Goal: Information Seeking & Learning: Check status

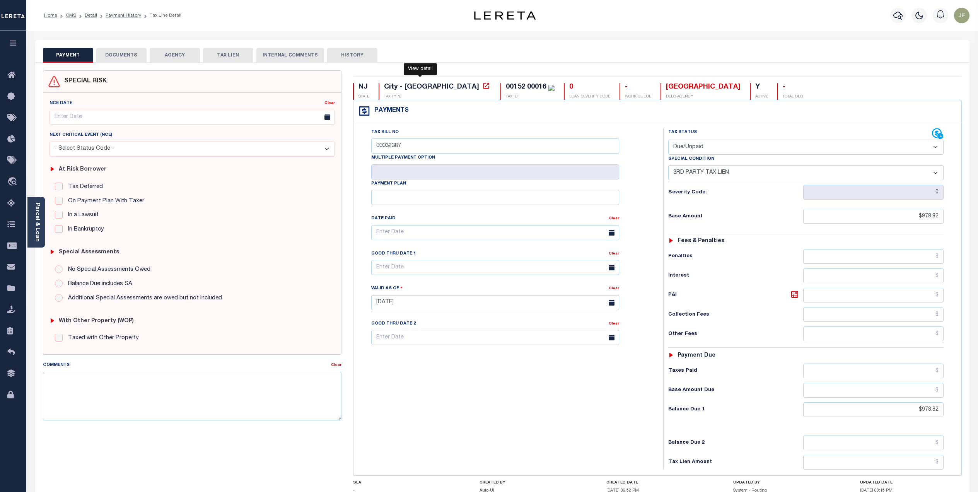
select select "DUE"
select select "20"
click at [482, 87] on icon at bounding box center [486, 86] width 8 height 8
click at [898, 12] on icon "button" at bounding box center [897, 16] width 9 height 8
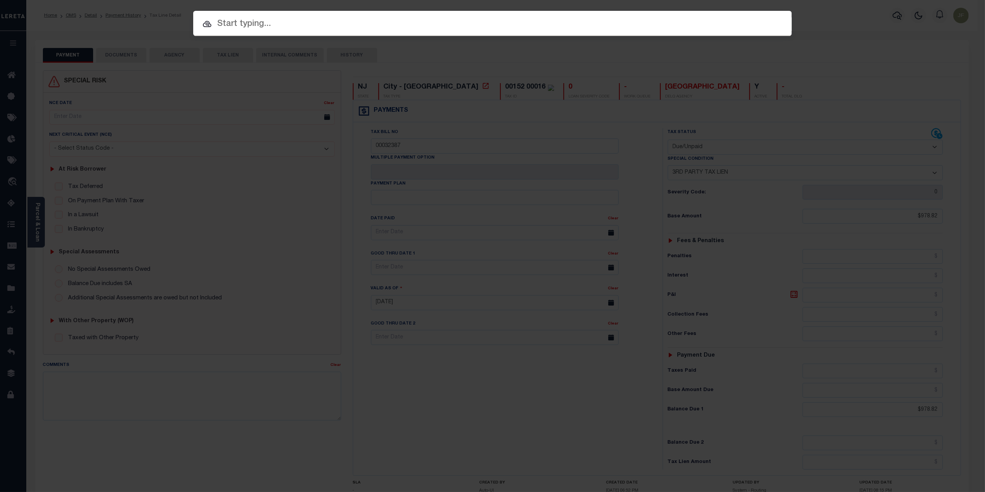
paste input "40000416"
type input "40000416"
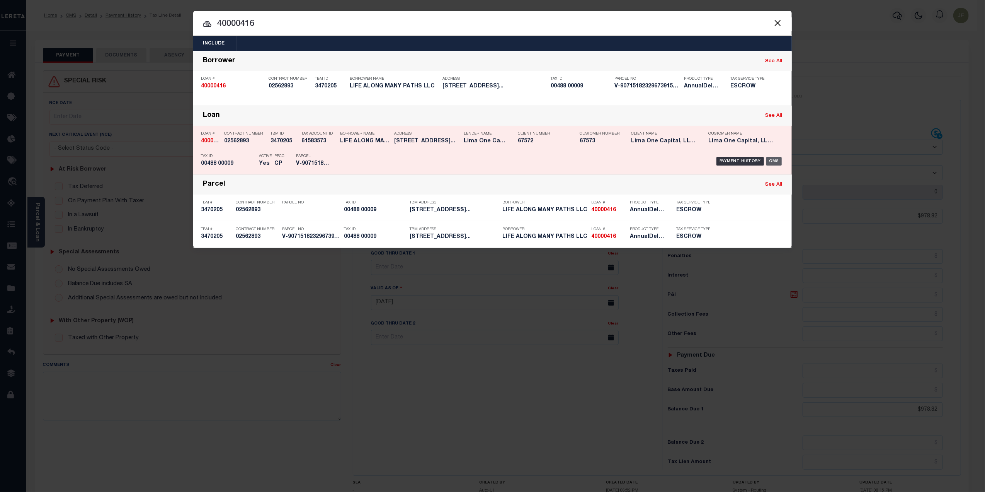
click at [770, 159] on div "OMS" at bounding box center [775, 161] width 16 height 9
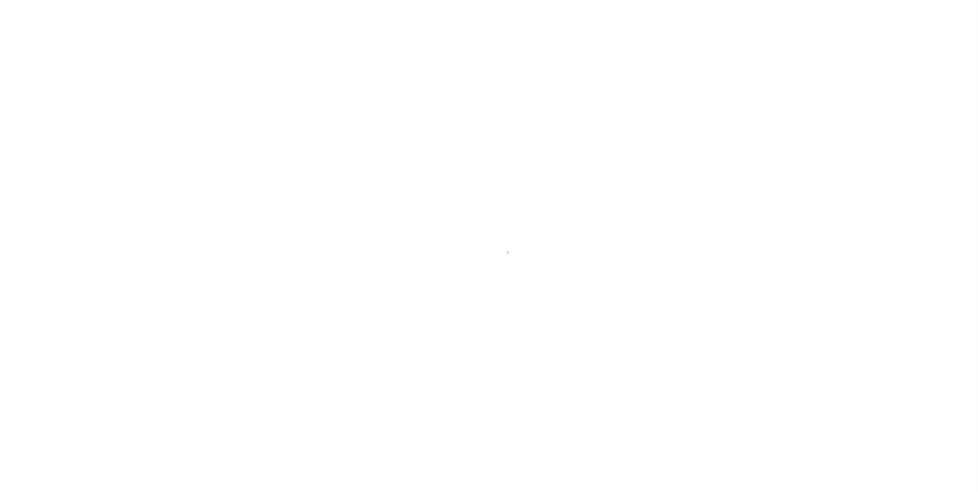
type input "[STREET_ADDRESS]"
radio input "true"
select select "Escrow"
select select
type input "[GEOGRAPHIC_DATA] 08104"
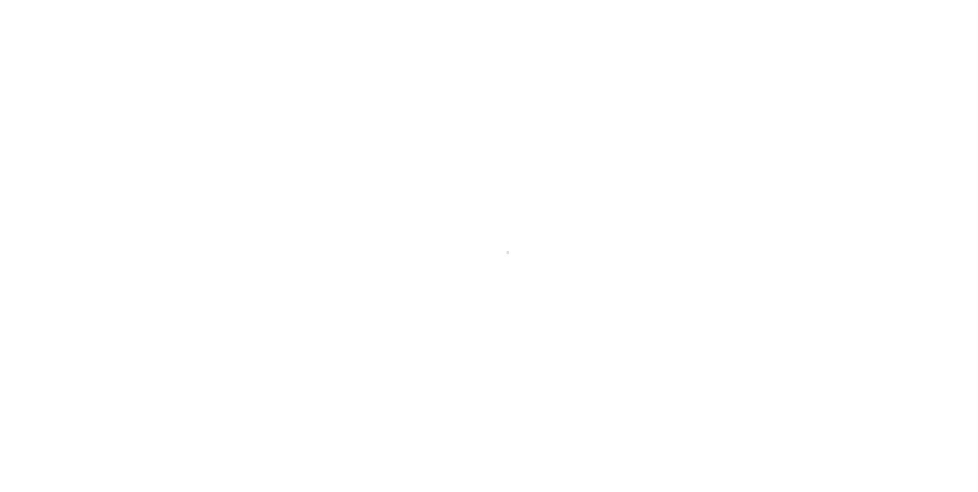
type input "40000416-1"
type input "NJ"
type textarea "SEE FILE29004 1APL"
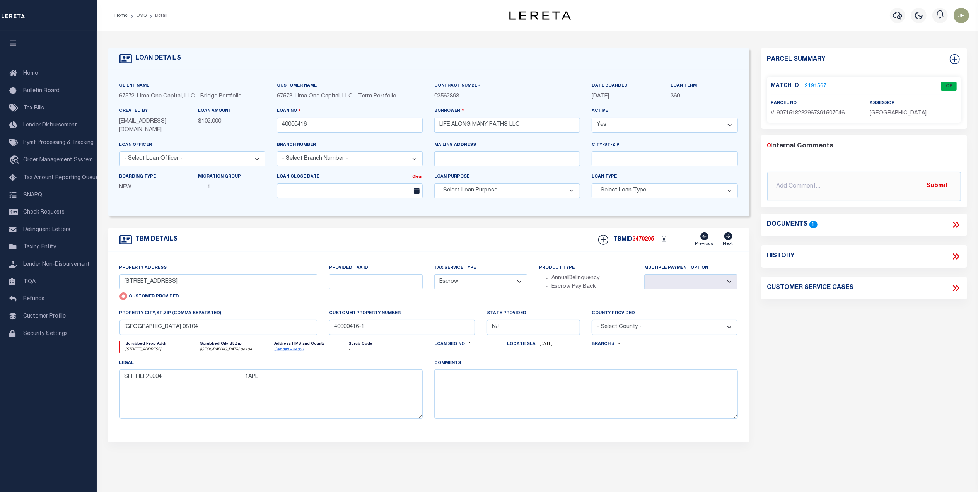
click at [818, 86] on link "2191567" at bounding box center [816, 86] width 22 height 8
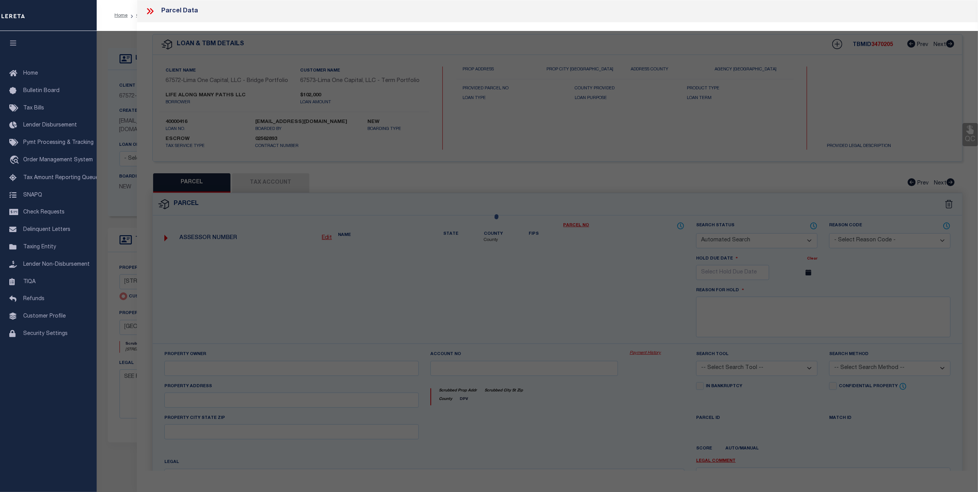
checkbox input "false"
select select "CP"
select select "AGW"
select select "ADD"
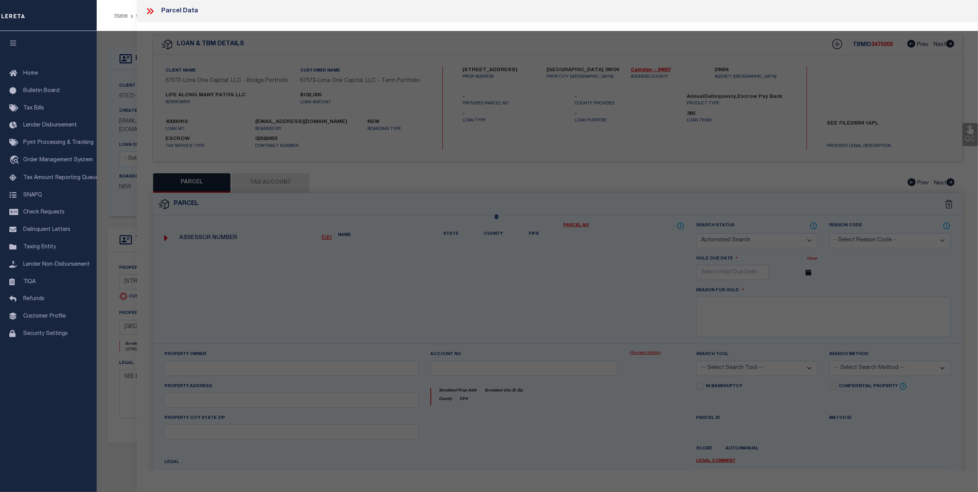
type input "[STREET_ADDRESS]"
checkbox input "false"
type input "[GEOGRAPHIC_DATA] 08104"
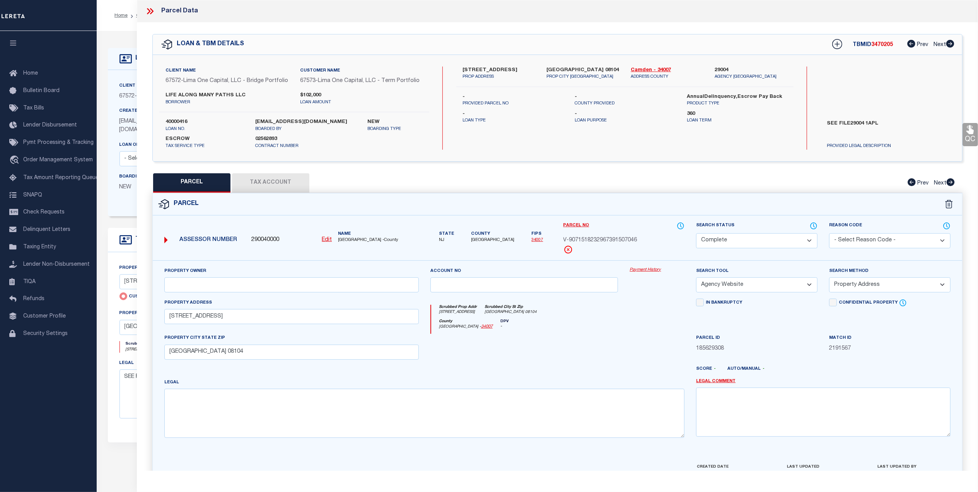
click at [645, 270] on link "Payment History" at bounding box center [656, 270] width 55 height 7
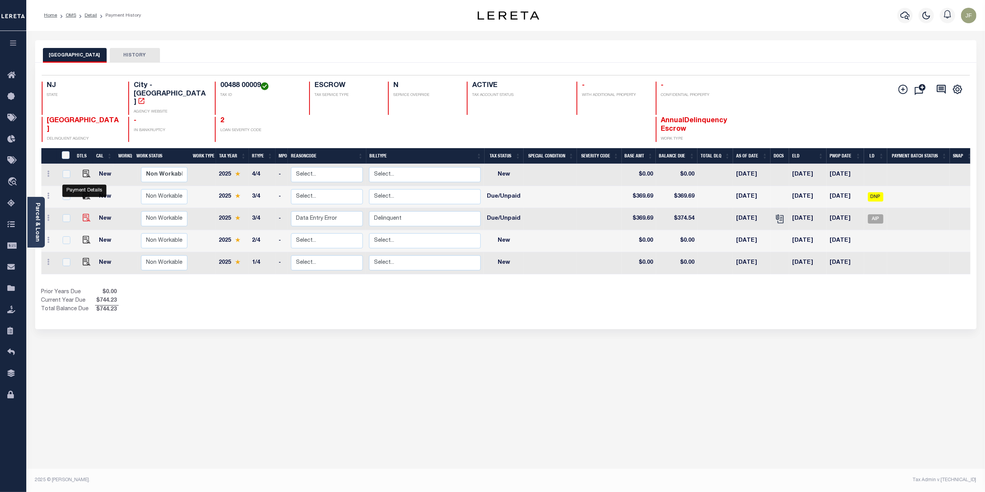
click at [83, 214] on img "" at bounding box center [87, 218] width 8 height 8
checkbox input "true"
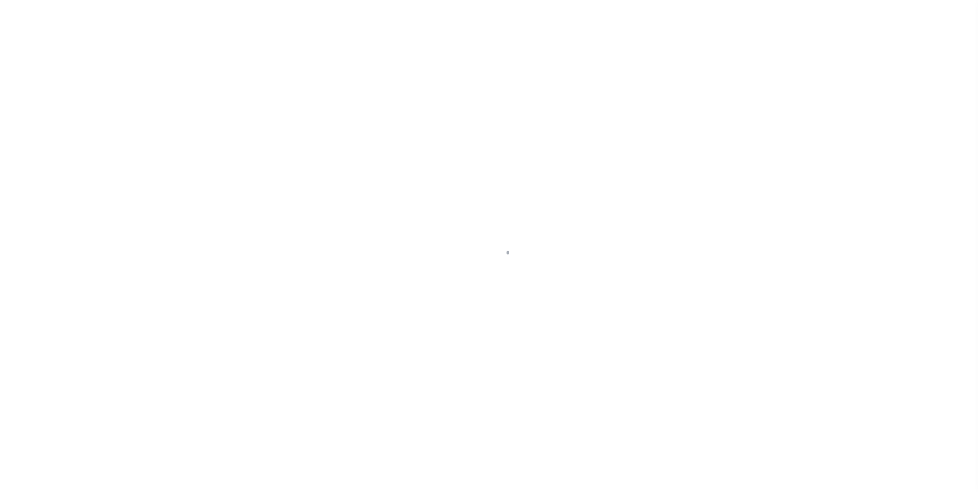
select select "DUE"
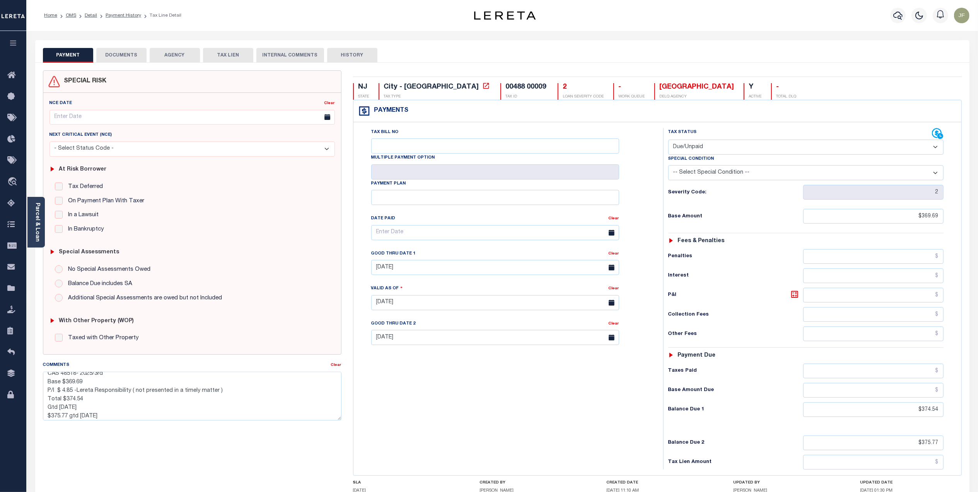
scroll to position [8, 0]
click at [935, 136] on icon at bounding box center [938, 134] width 12 height 12
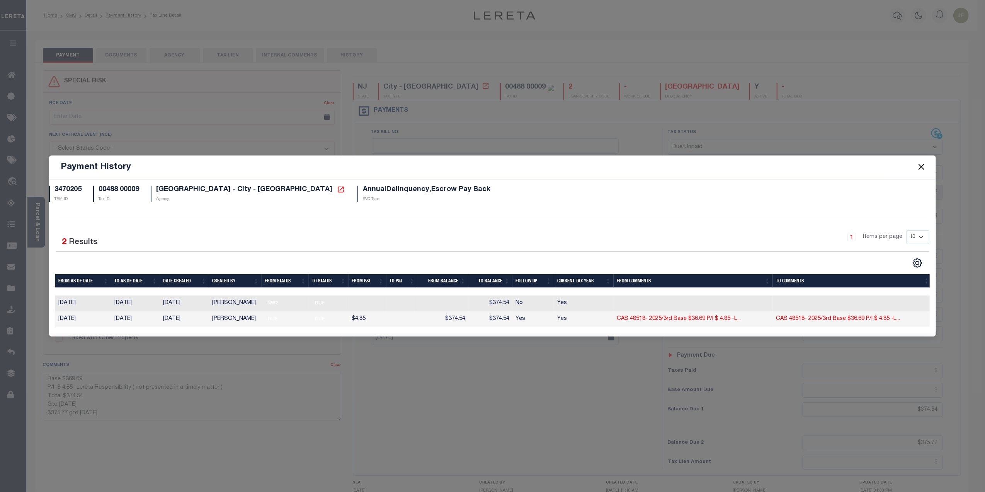
click at [919, 166] on button "Close" at bounding box center [922, 167] width 10 height 10
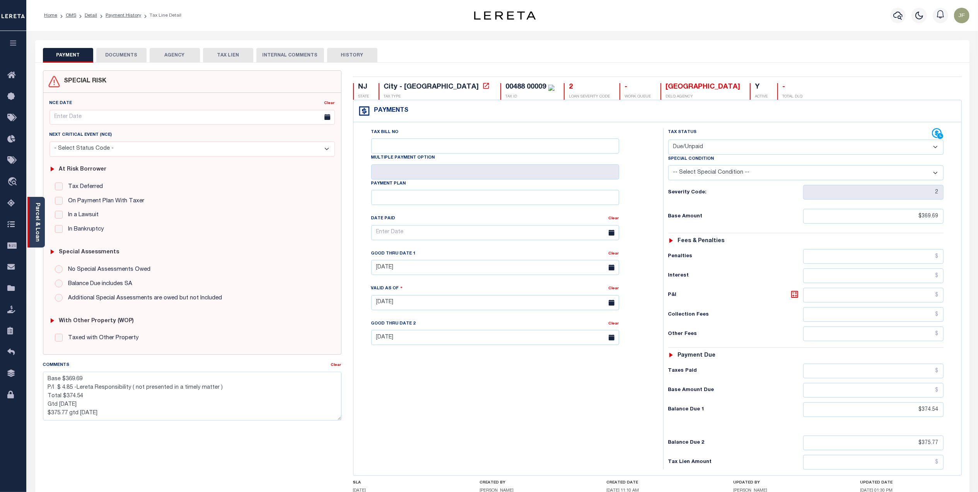
click at [34, 227] on link "Parcel & Loan" at bounding box center [36, 222] width 5 height 39
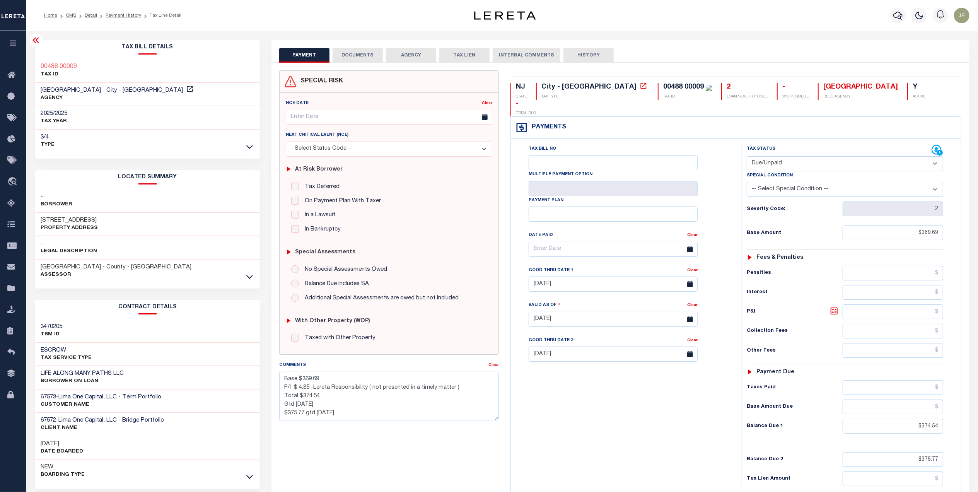
scroll to position [0, 0]
click at [126, 16] on link "Payment History" at bounding box center [124, 15] width 36 height 5
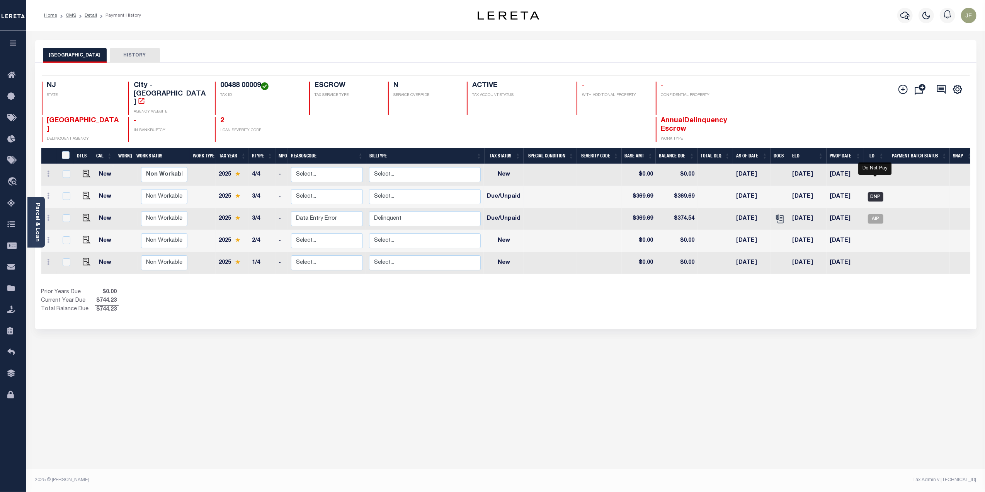
click at [877, 192] on span "DNP" at bounding box center [875, 196] width 15 height 9
checkbox input "true"
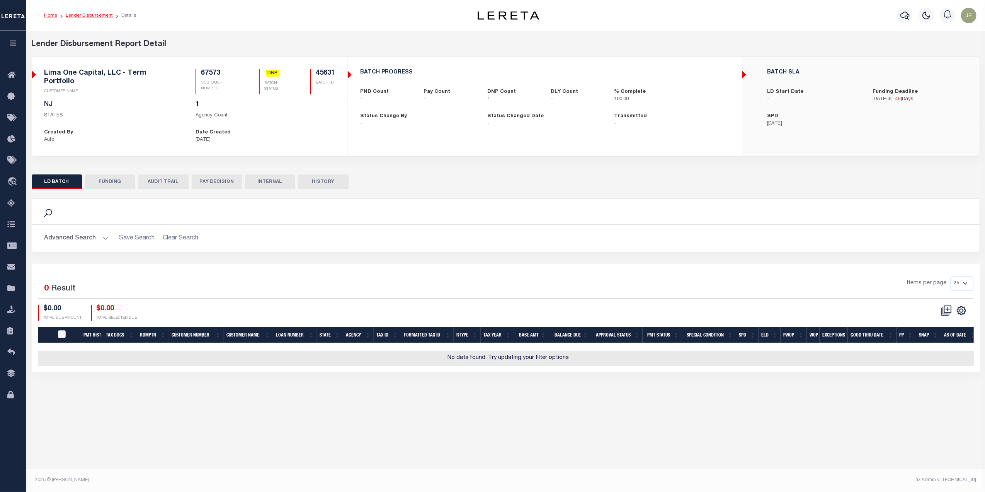
click at [94, 16] on link "Lender Disbursement" at bounding box center [89, 15] width 47 height 5
checkbox input "true"
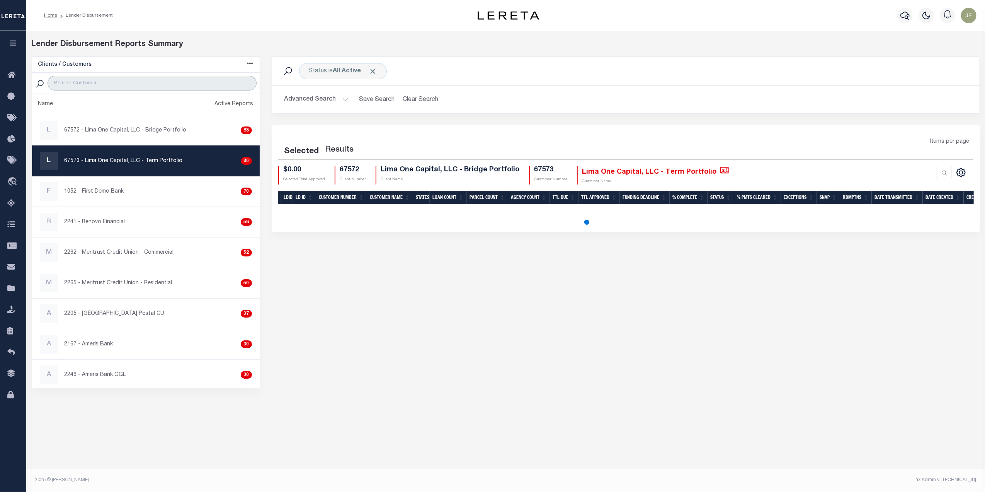
click at [108, 87] on input "search" at bounding box center [152, 83] width 209 height 15
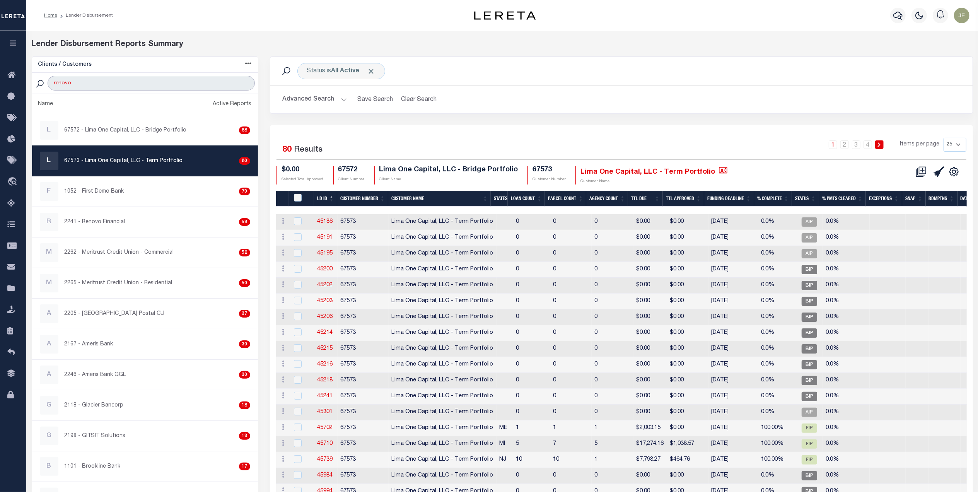
type input "renovo"
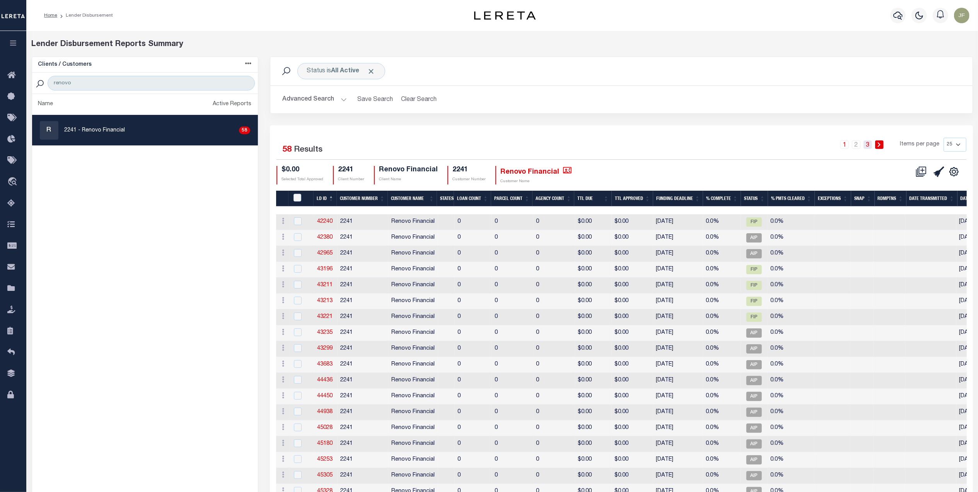
click at [868, 147] on link "3" at bounding box center [867, 144] width 9 height 9
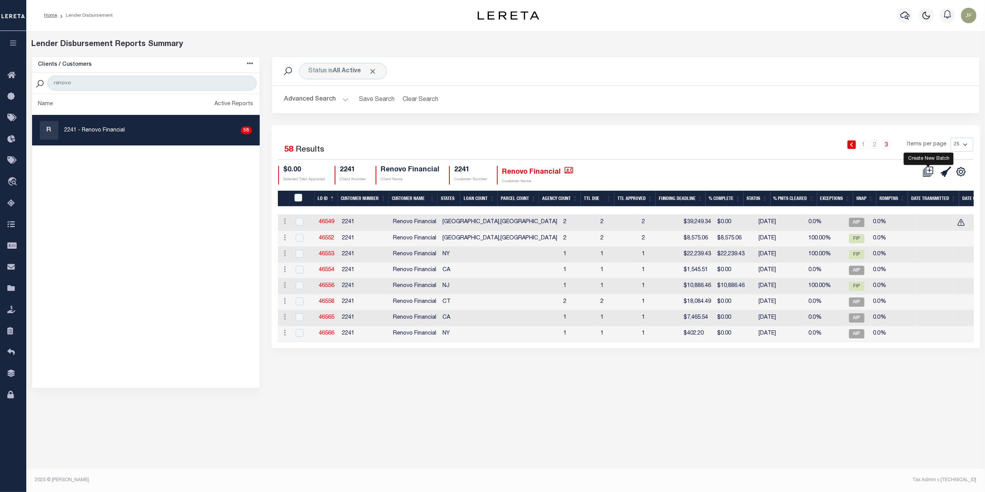
click at [931, 169] on icon at bounding box center [928, 171] width 11 height 11
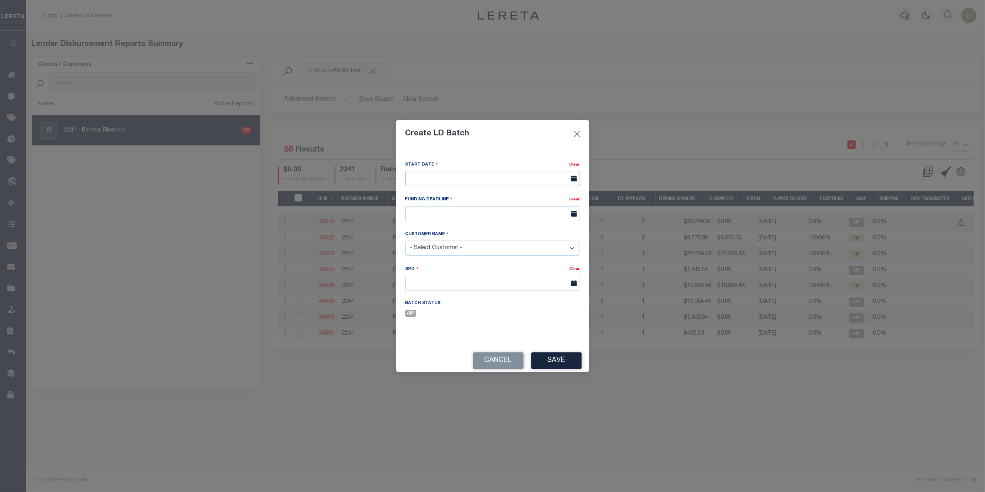
click at [535, 178] on input "text" at bounding box center [493, 178] width 175 height 15
click at [427, 235] on span "6" at bounding box center [430, 235] width 15 height 15
type input "10/06/2025"
click at [491, 218] on input "text" at bounding box center [493, 213] width 175 height 15
click at [480, 273] on span "9" at bounding box center [481, 272] width 15 height 15
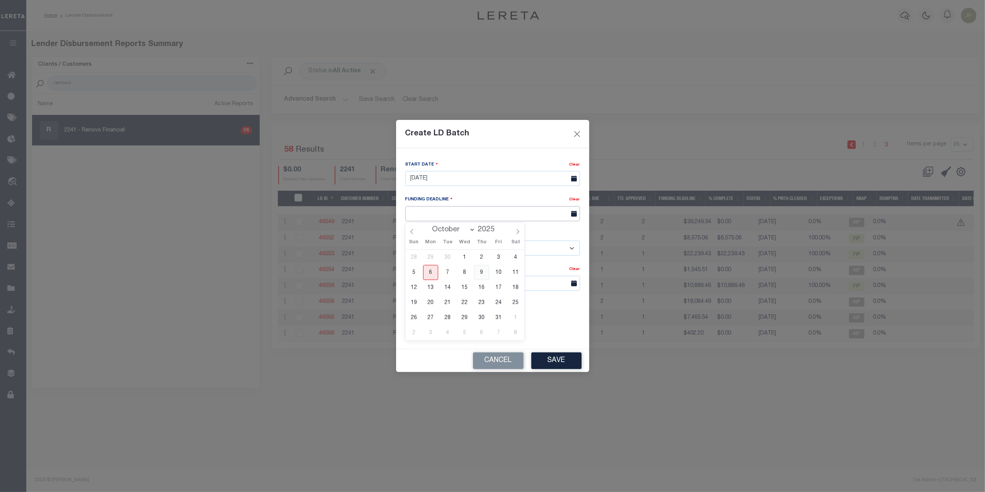
type input "10/09/25"
click at [464, 249] on select "- Select Customer - Accumatch - Refunds All In Credit Union Amarillo National B…" at bounding box center [493, 247] width 175 height 15
select select "2241"
click at [406, 241] on select "- Select Customer - Accumatch - Refunds All In Credit Union Amarillo National B…" at bounding box center [493, 247] width 175 height 15
click at [465, 283] on input "text" at bounding box center [493, 283] width 175 height 15
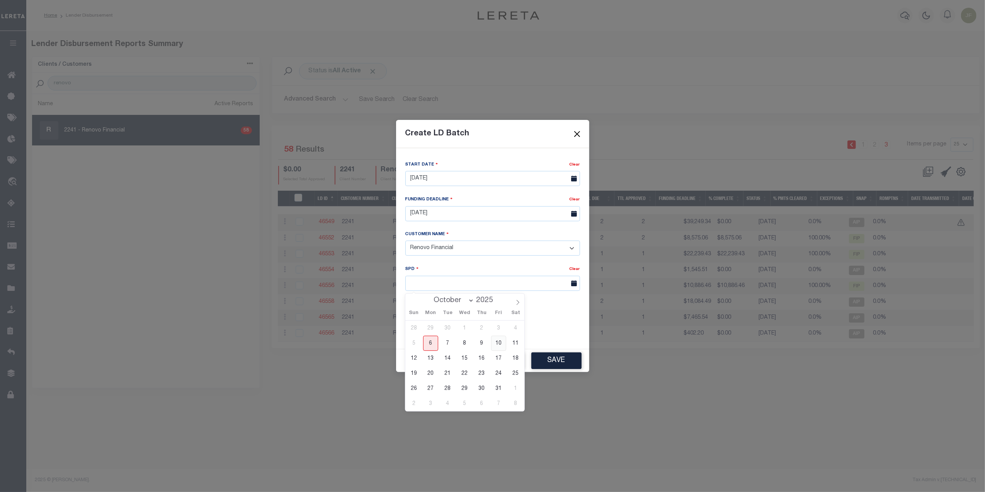
click at [501, 339] on span "10" at bounding box center [498, 343] width 15 height 15
type input "10/10/2025"
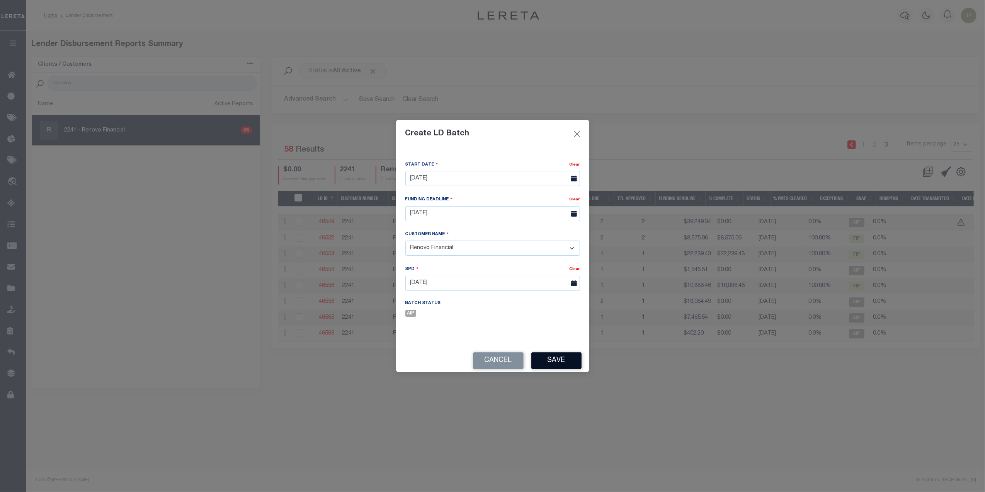
click at [554, 363] on button "Save" at bounding box center [557, 360] width 50 height 17
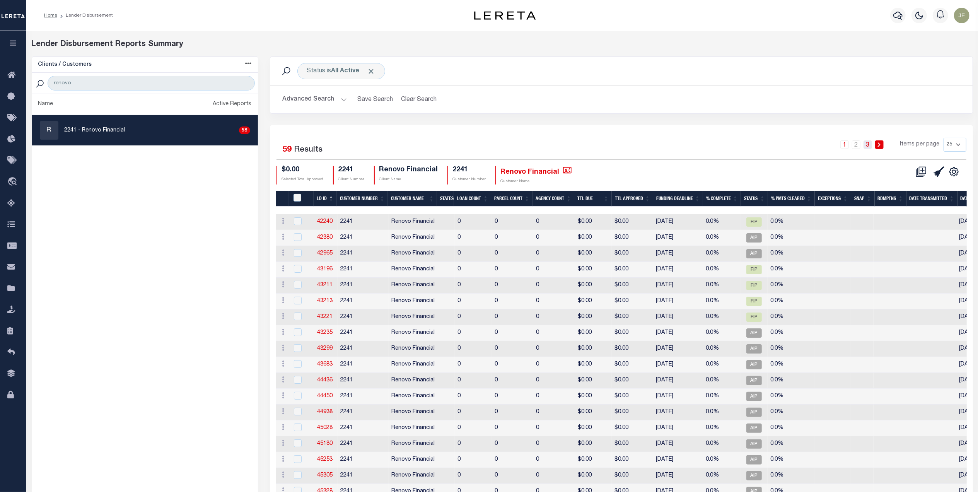
click at [869, 147] on link "3" at bounding box center [867, 144] width 9 height 9
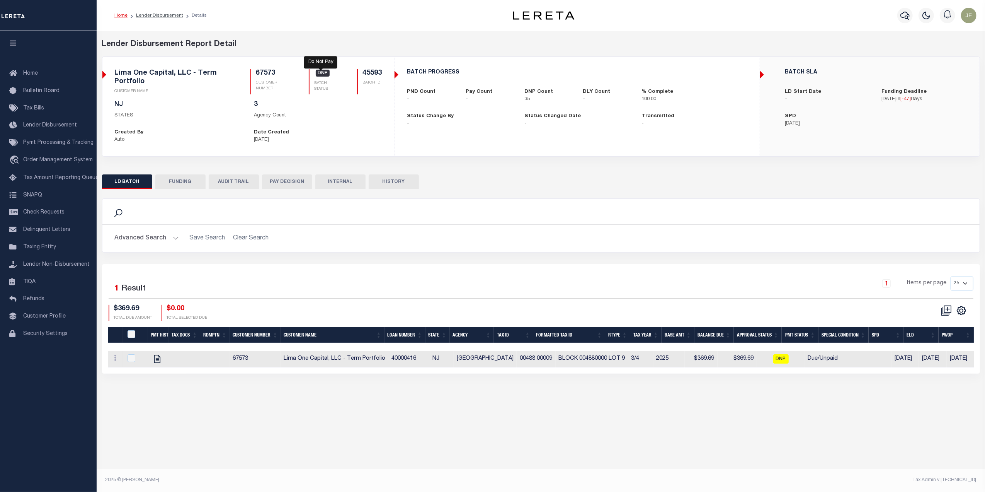
click at [325, 73] on span "DNP" at bounding box center [323, 73] width 14 height 7
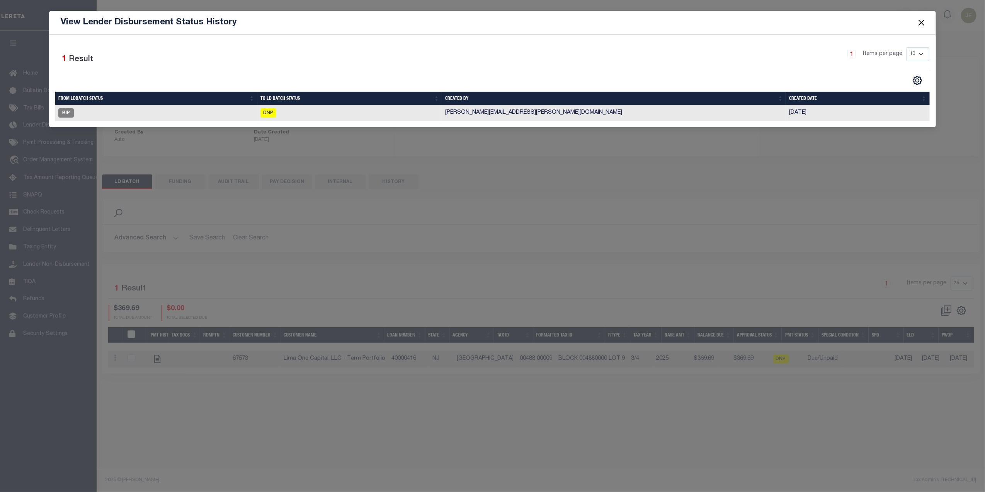
click at [923, 21] on button "Close" at bounding box center [922, 22] width 10 height 10
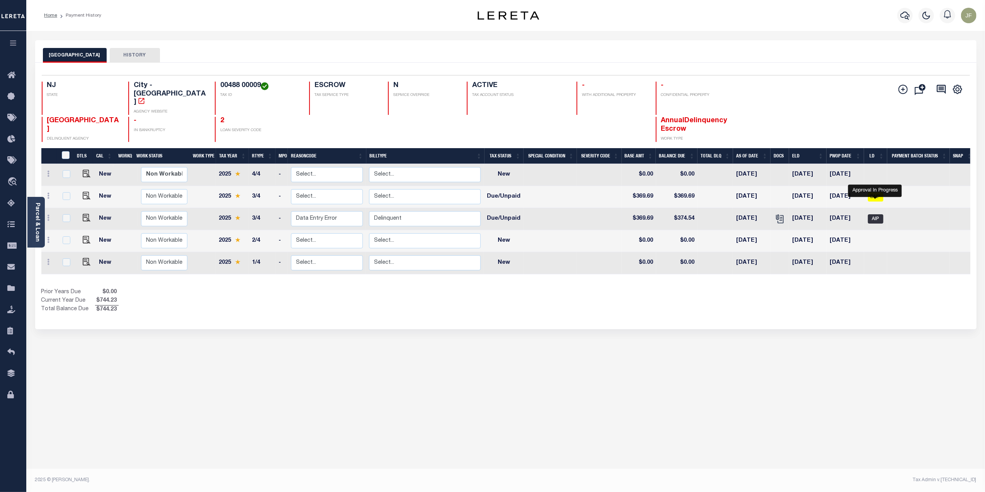
click at [872, 214] on span "AIP" at bounding box center [875, 218] width 15 height 9
checkbox input "true"
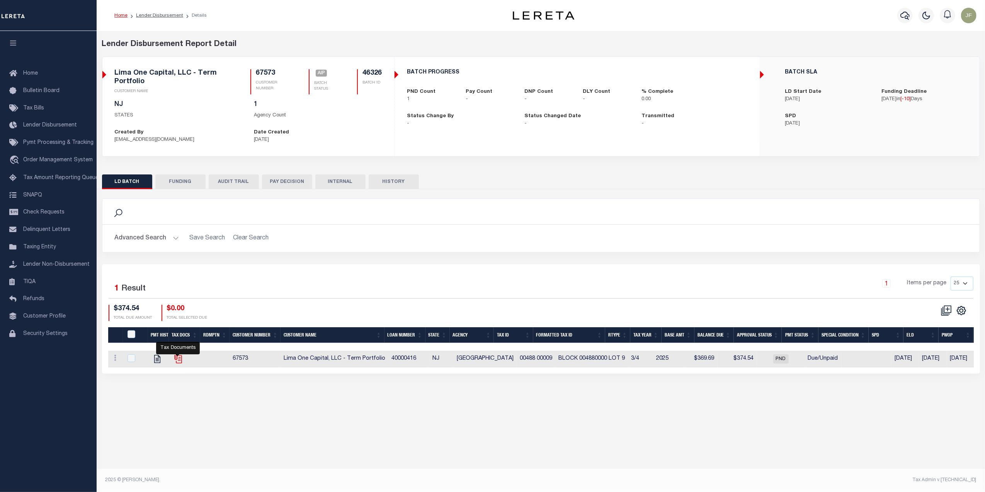
click at [182, 360] on icon "" at bounding box center [178, 359] width 10 height 10
checkbox input "true"
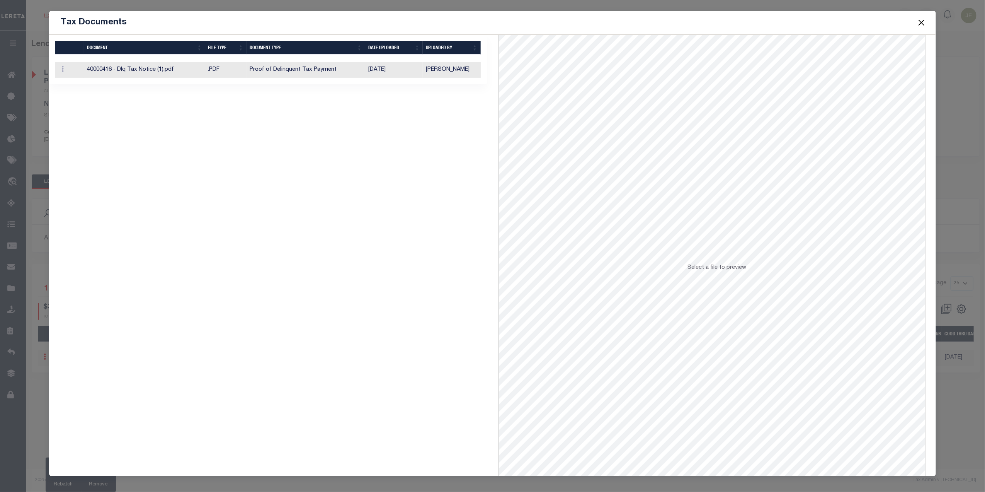
click at [921, 19] on button "Close" at bounding box center [922, 22] width 10 height 10
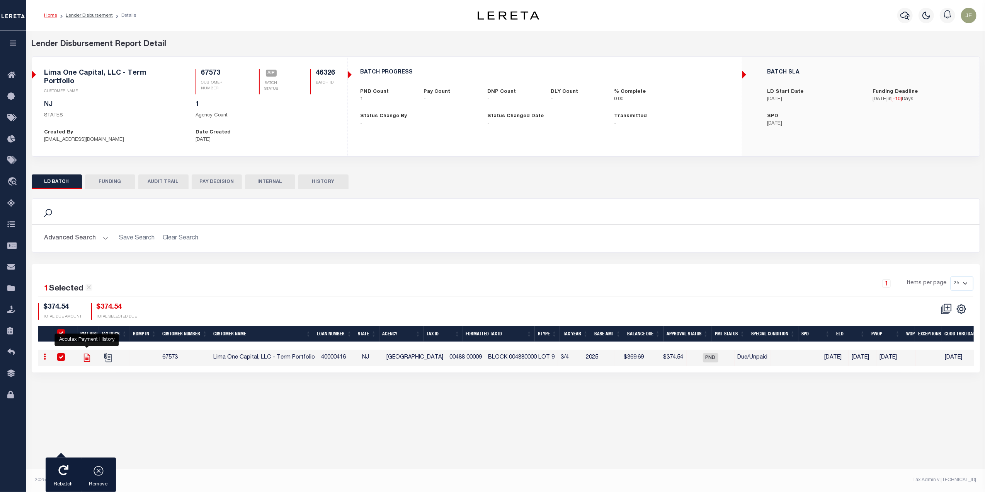
click at [84, 353] on icon "" at bounding box center [87, 358] width 10 height 10
checkbox input "false"
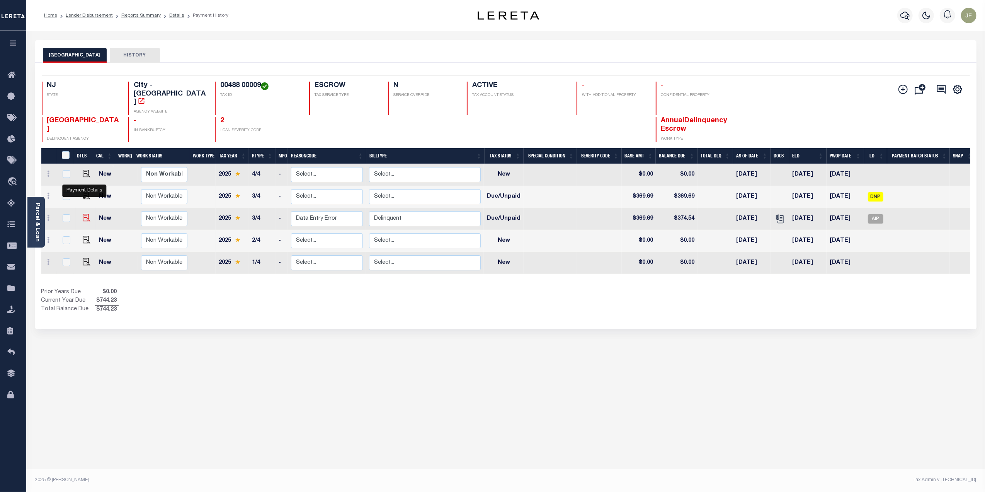
click at [85, 214] on img "" at bounding box center [87, 218] width 8 height 8
checkbox input "true"
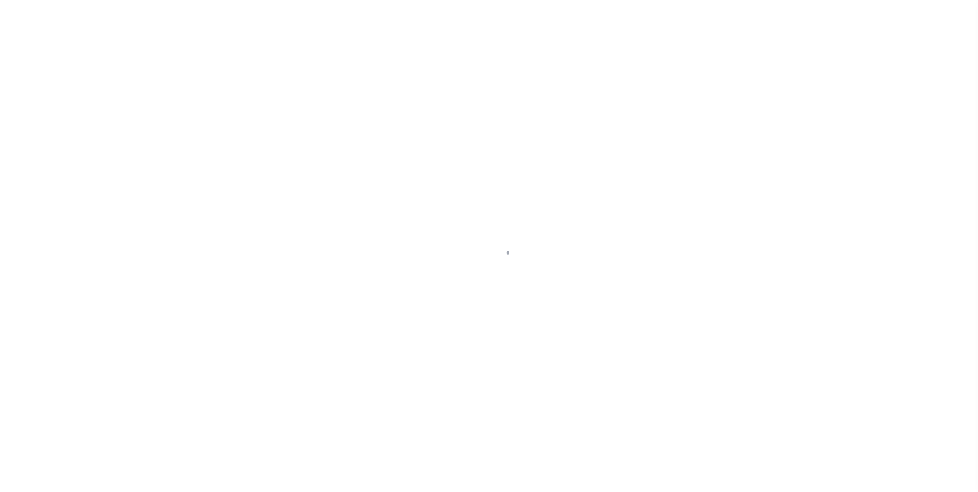
select select "DUE"
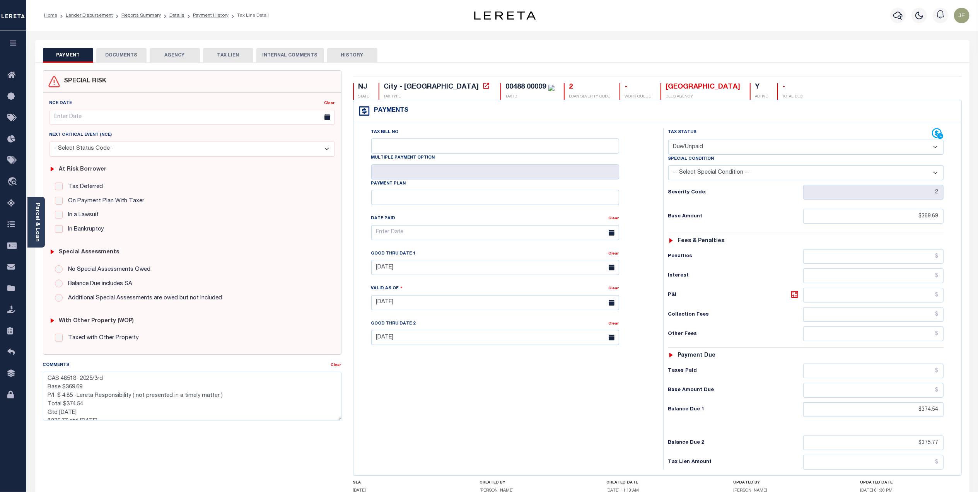
click at [129, 50] on button "DOCUMENTS" at bounding box center [121, 55] width 50 height 15
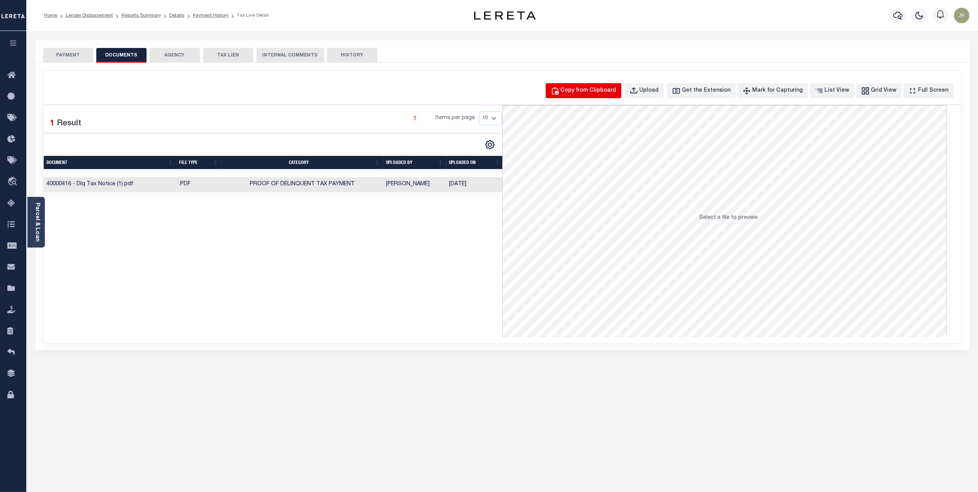
click at [605, 91] on div "Copy from Clipboard" at bounding box center [589, 91] width 56 height 9
select select "POP"
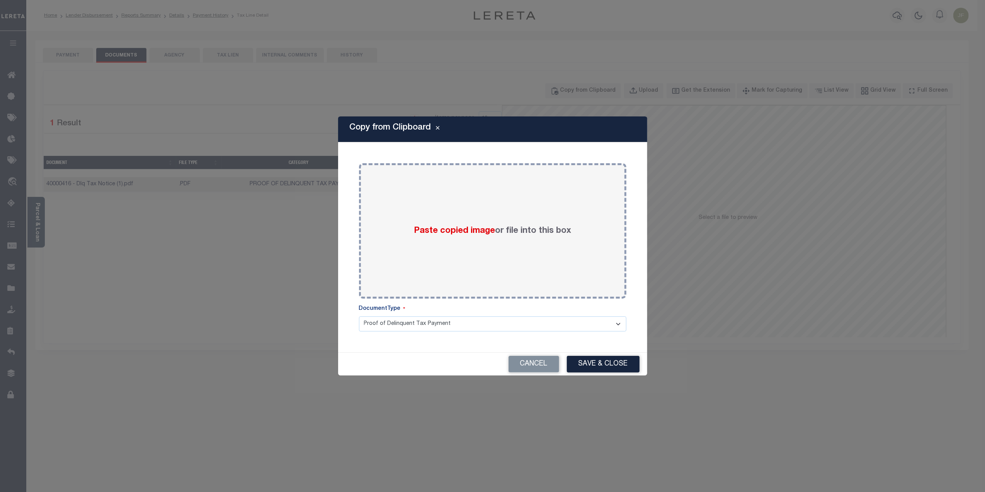
click at [211, 296] on div "Copy from Clipboard Paste copied image or file into this box Select file or dra…" at bounding box center [492, 246] width 985 height 492
click at [519, 361] on button "Cancel" at bounding box center [534, 364] width 51 height 17
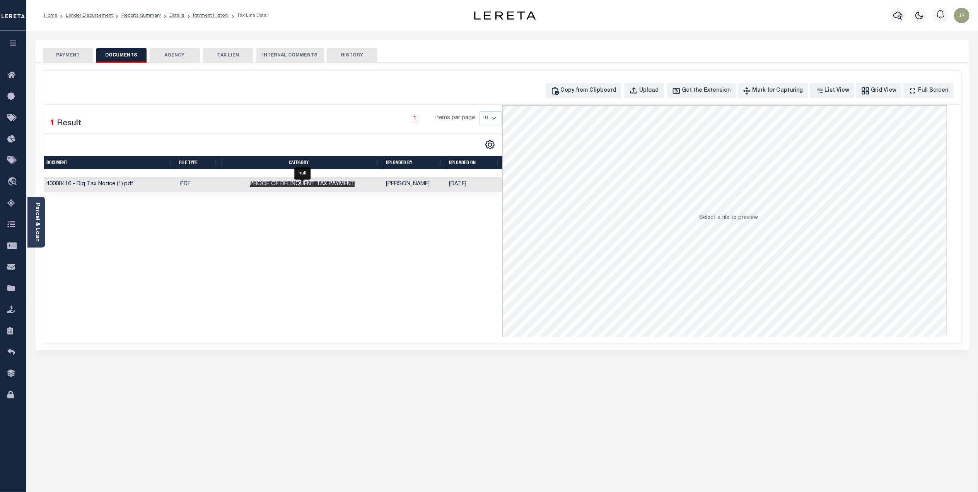
click at [332, 186] on span "Proof of Delinquent Tax Payment" at bounding box center [302, 183] width 105 height 5
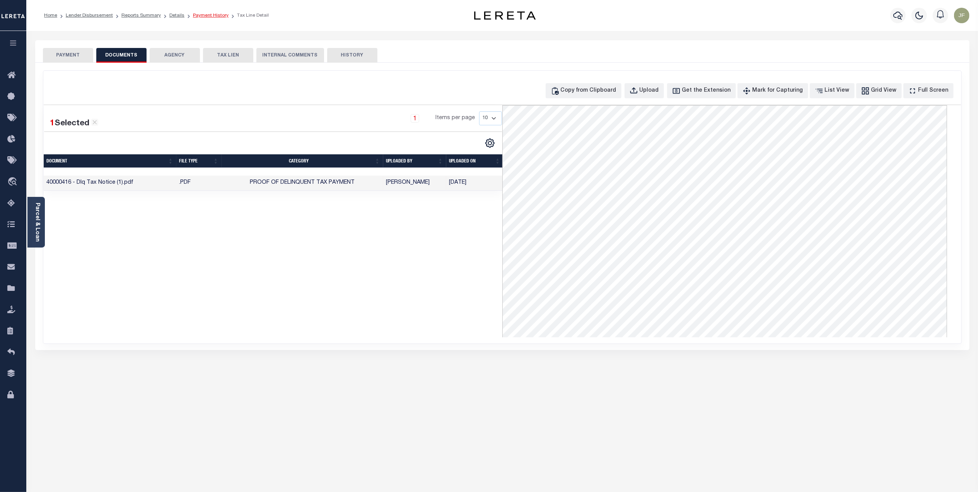
click at [199, 16] on link "Payment History" at bounding box center [211, 15] width 36 height 5
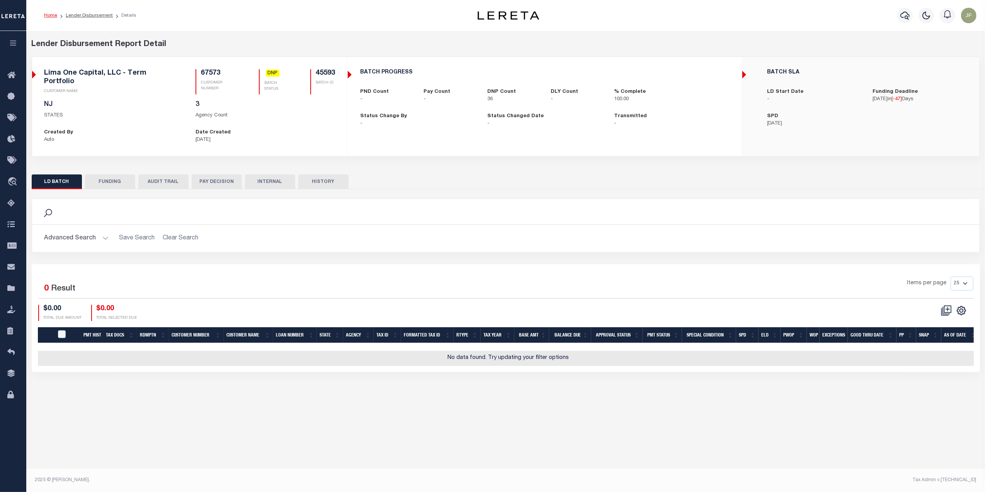
click at [905, 20] on button "button" at bounding box center [905, 15] width 15 height 15
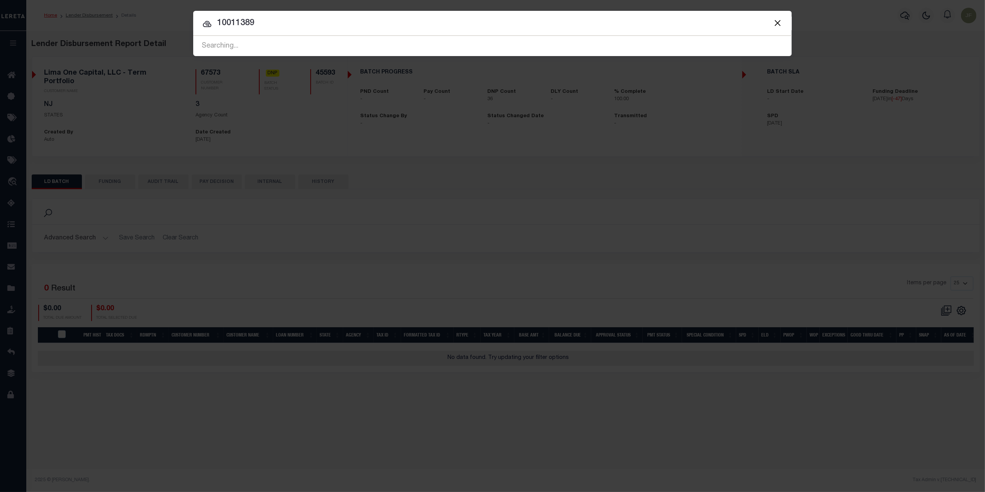
type input "10011389"
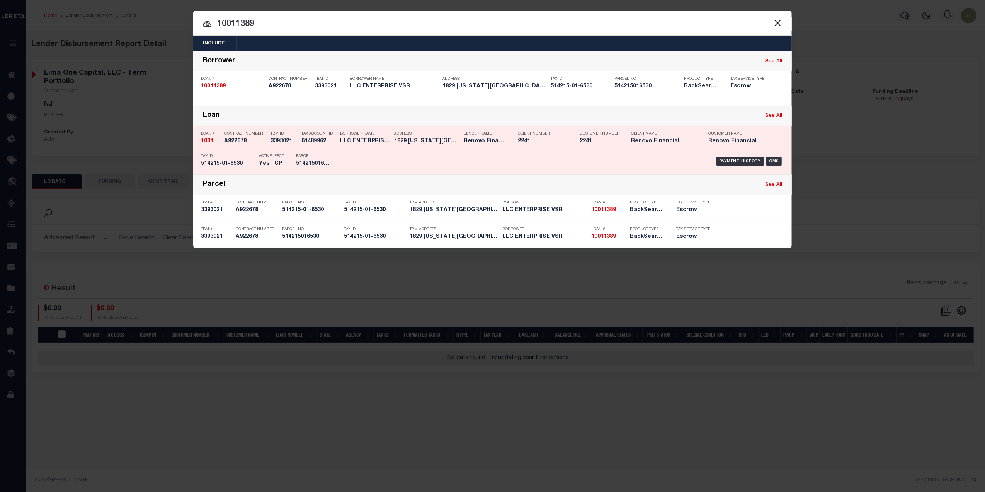
click at [747, 155] on div "Payment History OMS" at bounding box center [564, 161] width 442 height 22
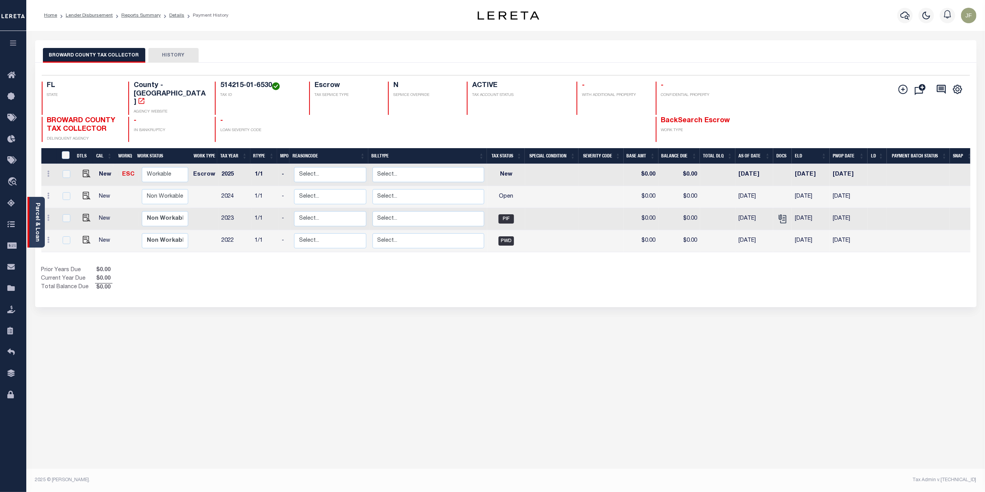
click at [32, 219] on div "Parcel & Loan" at bounding box center [35, 222] width 17 height 51
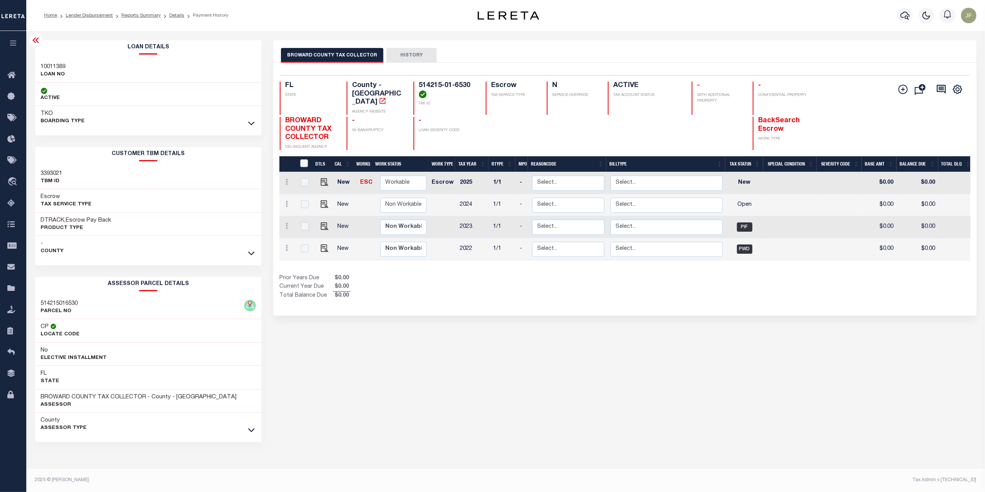
click at [248, 119] on div at bounding box center [251, 123] width 9 height 9
click at [248, 120] on link at bounding box center [251, 122] width 9 height 5
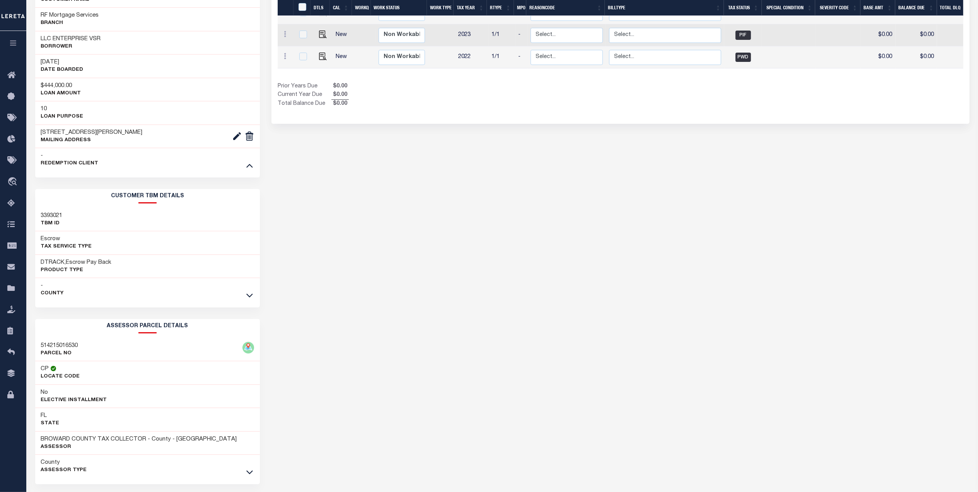
scroll to position [206, 0]
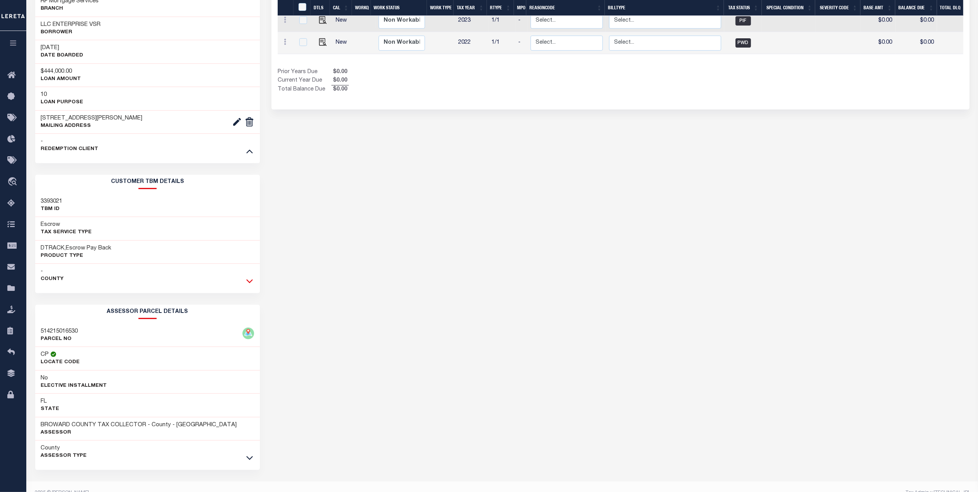
click at [247, 280] on icon at bounding box center [249, 281] width 7 height 8
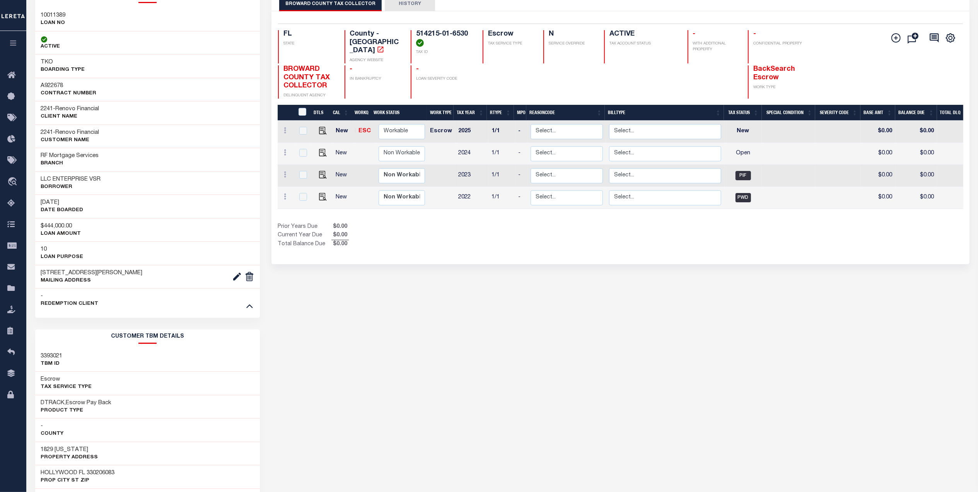
scroll to position [0, 0]
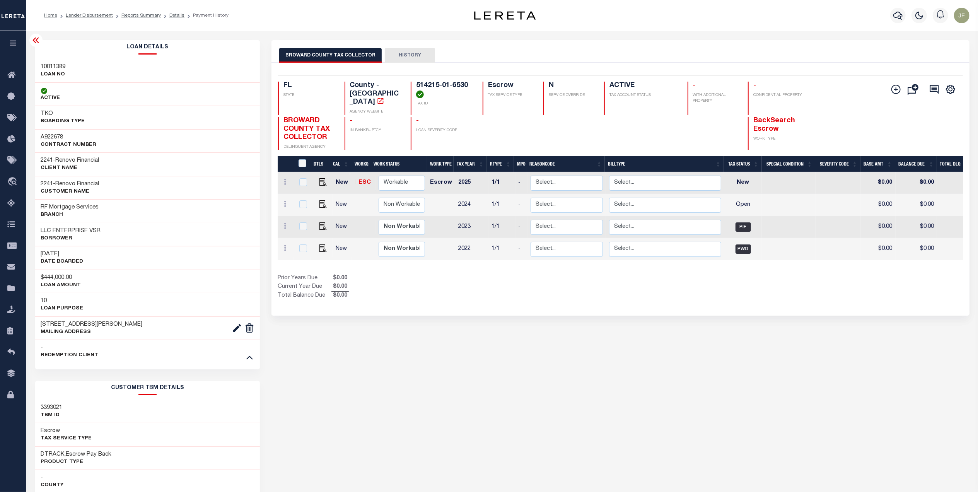
click at [33, 41] on icon at bounding box center [35, 39] width 6 height 5
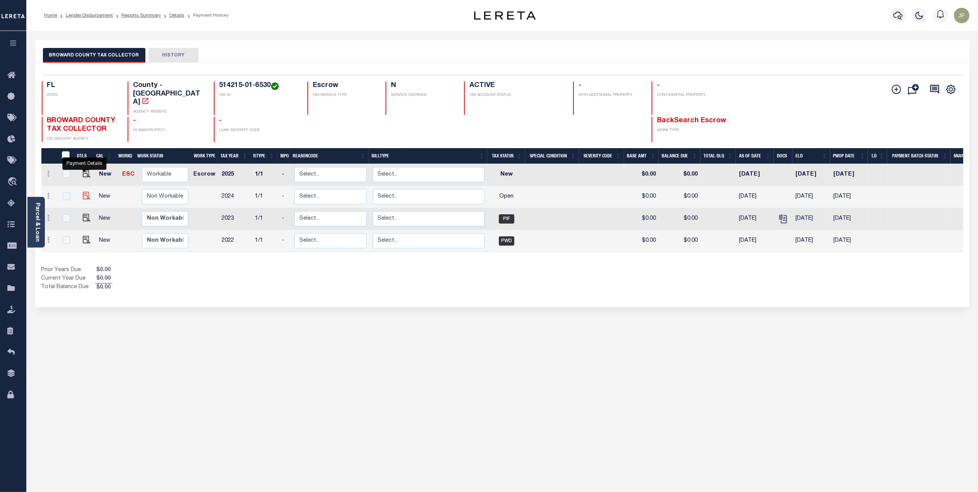
click at [84, 192] on img "" at bounding box center [87, 196] width 8 height 8
checkbox input "true"
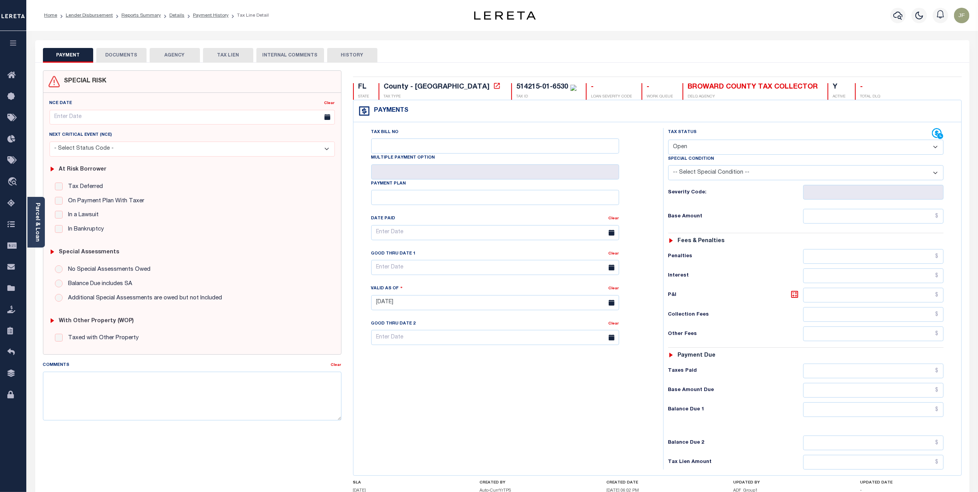
click at [740, 150] on select "- Select Status Code - Open Due/Unpaid Paid Incomplete No Tax Due Internal Refu…" at bounding box center [805, 147] width 275 height 15
select select "DUE"
click at [668, 140] on select "- Select Status Code - Open Due/Unpaid Paid Incomplete No Tax Due Internal Refu…" at bounding box center [805, 147] width 275 height 15
type input "10/06/2025"
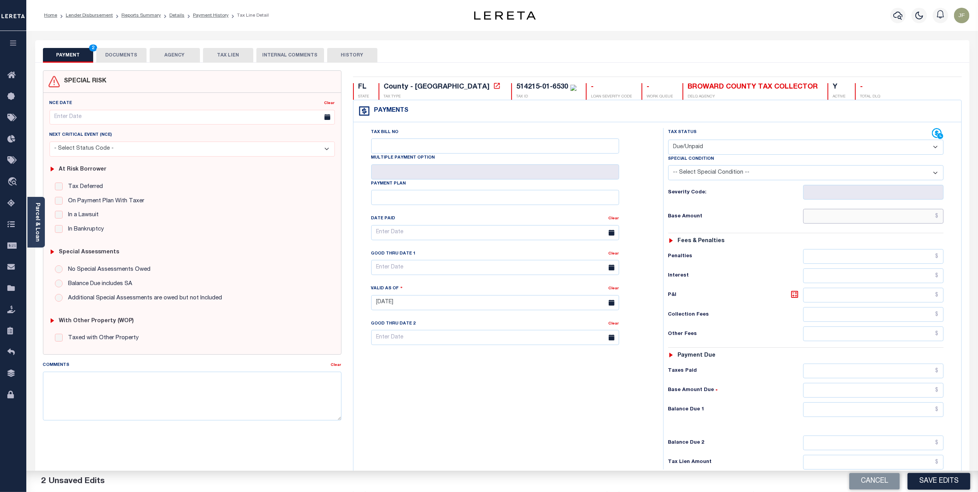
click at [857, 218] on input "text" at bounding box center [873, 216] width 140 height 15
type input "$14,759.62"
click at [913, 414] on input "text" at bounding box center [873, 409] width 140 height 15
type input "$14,759.62"
click at [445, 263] on input "text" at bounding box center [495, 267] width 248 height 15
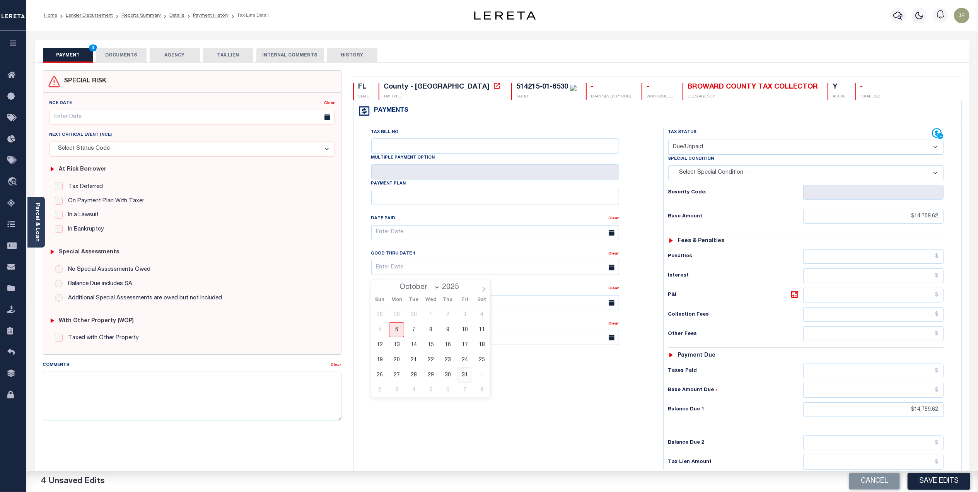
click at [461, 376] on span "31" at bounding box center [464, 374] width 15 height 15
type input "[DATE]"
click at [290, 382] on textarea "Comments" at bounding box center [192, 396] width 298 height 49
type textarea "CAS #48966 Lender responsible for P&I"
drag, startPoint x: 904, startPoint y: 217, endPoint x: 956, endPoint y: 214, distance: 51.9
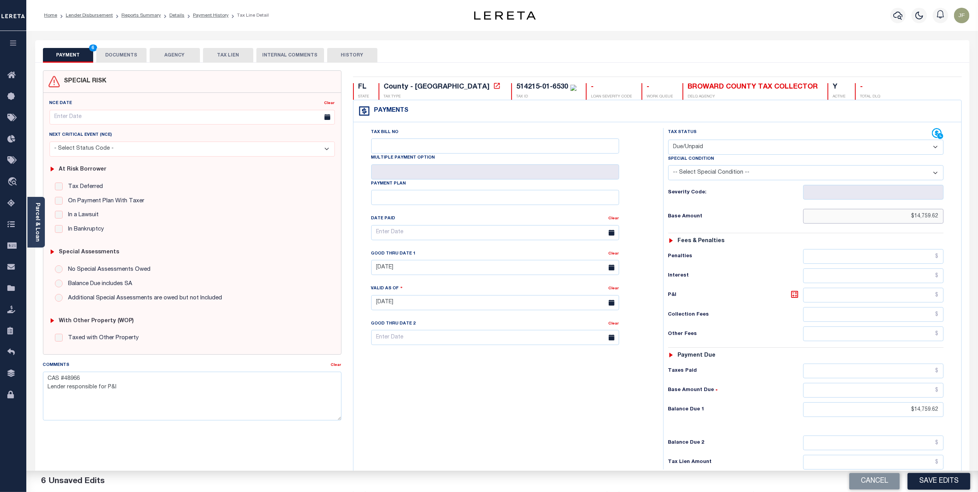
click at [956, 214] on div "Tax Status Status" at bounding box center [808, 298] width 302 height 341
type input "$14,050.83"
click at [533, 148] on input "Tax Bill No" at bounding box center [495, 145] width 248 height 15
type input "18440"
click at [905, 297] on input "text" at bounding box center [873, 295] width 140 height 15
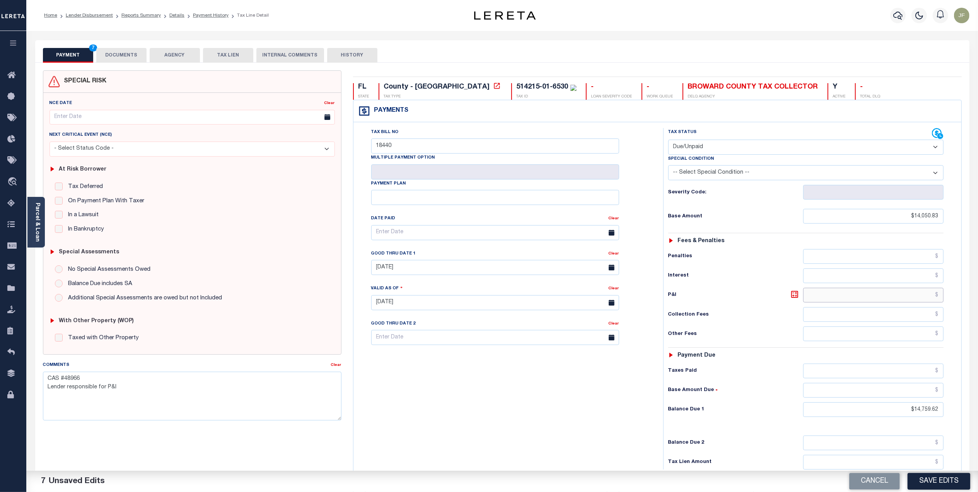
click at [916, 299] on input "text" at bounding box center [873, 295] width 140 height 15
type input "$"
drag, startPoint x: 876, startPoint y: 214, endPoint x: 985, endPoint y: 229, distance: 110.4
click at [977, 229] on html "Home Lender Disbursement Reports Summary Details Payment History Tax Line Detai…" at bounding box center [489, 284] width 978 height 568
type input "$14,759.62"
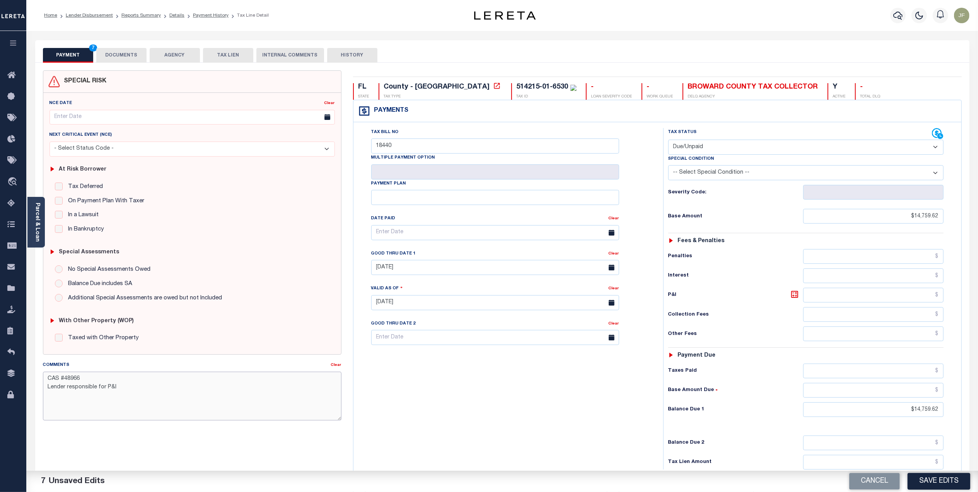
click at [139, 390] on textarea "CAS #48966 Lender responsible for P&I" at bounding box center [192, 396] width 298 height 49
type textarea "CAS #48966 Loan boarded 11/20/2024"
click at [36, 222] on link "Parcel & Loan" at bounding box center [36, 222] width 5 height 39
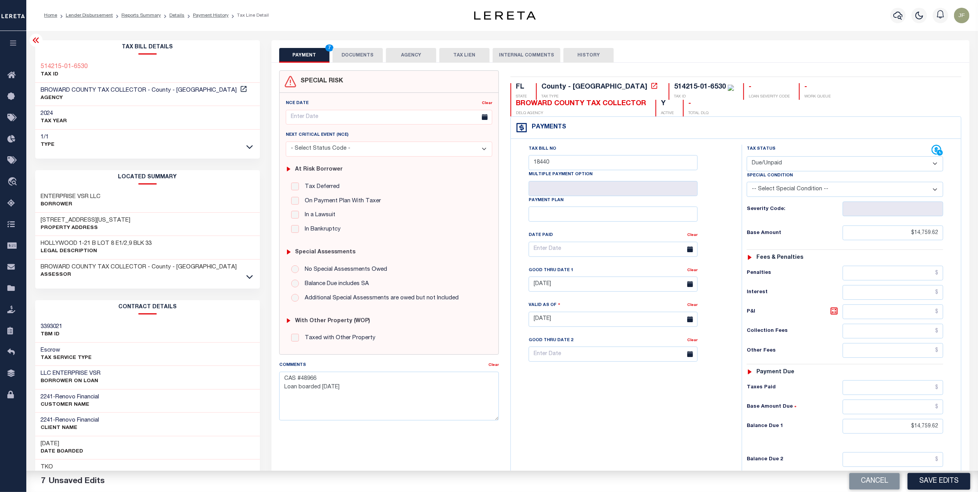
click at [34, 41] on icon at bounding box center [35, 40] width 9 height 9
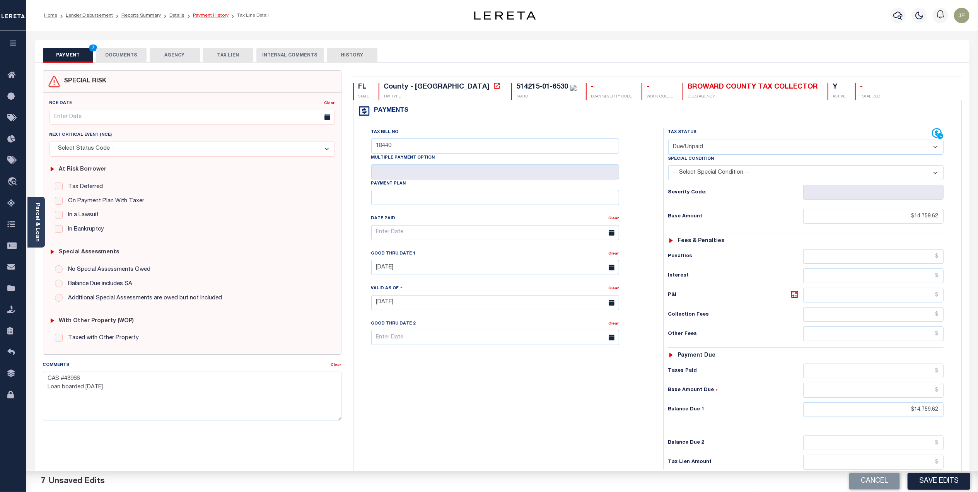
click at [195, 14] on link "Payment History" at bounding box center [211, 15] width 36 height 5
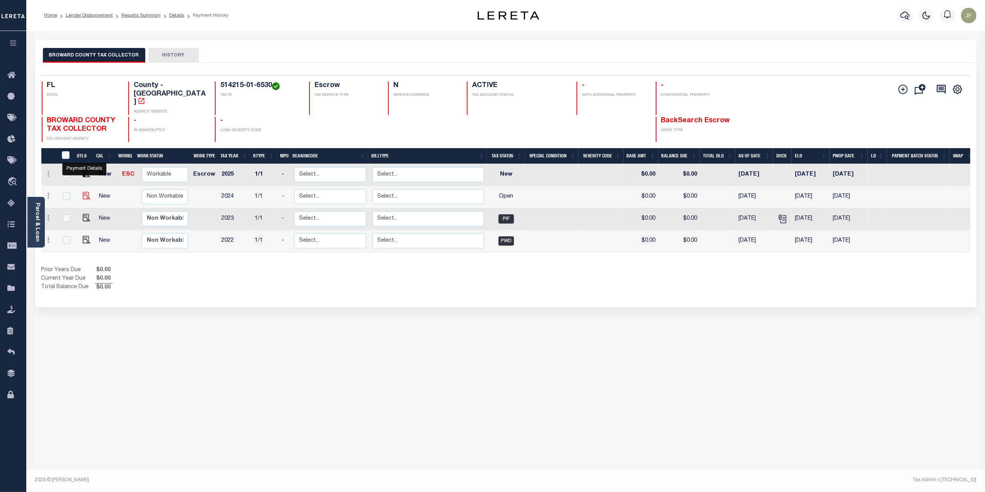
click at [83, 192] on img "" at bounding box center [87, 196] width 8 height 8
checkbox input "true"
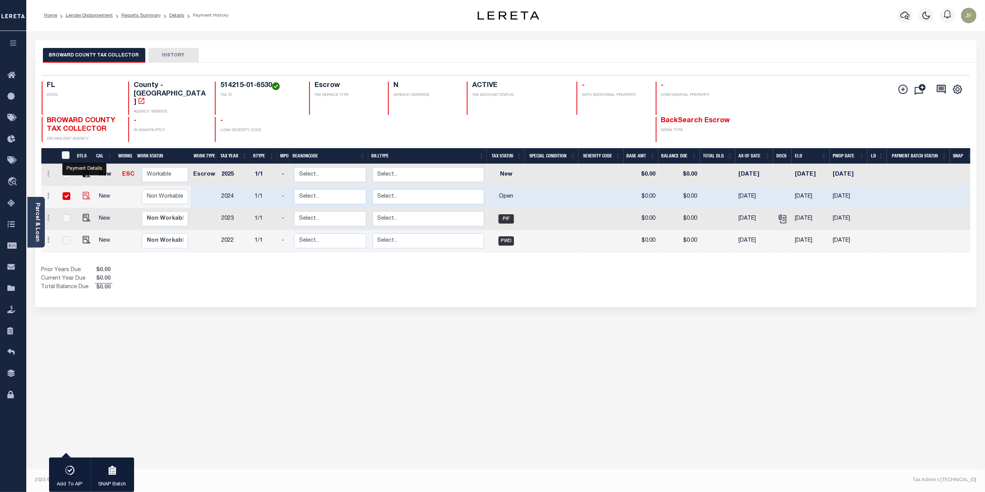
click at [85, 192] on img "" at bounding box center [87, 196] width 8 height 8
checkbox input "false"
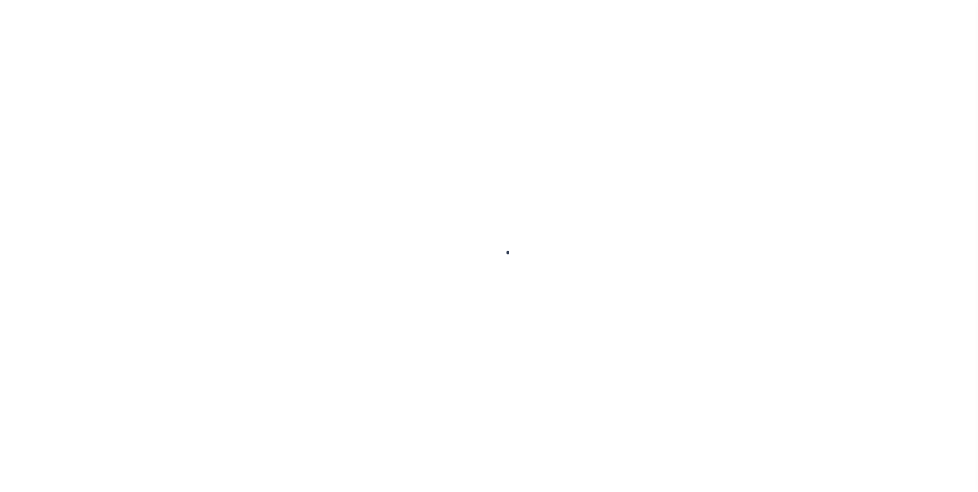
checkbox input "false"
type input "[DATE]"
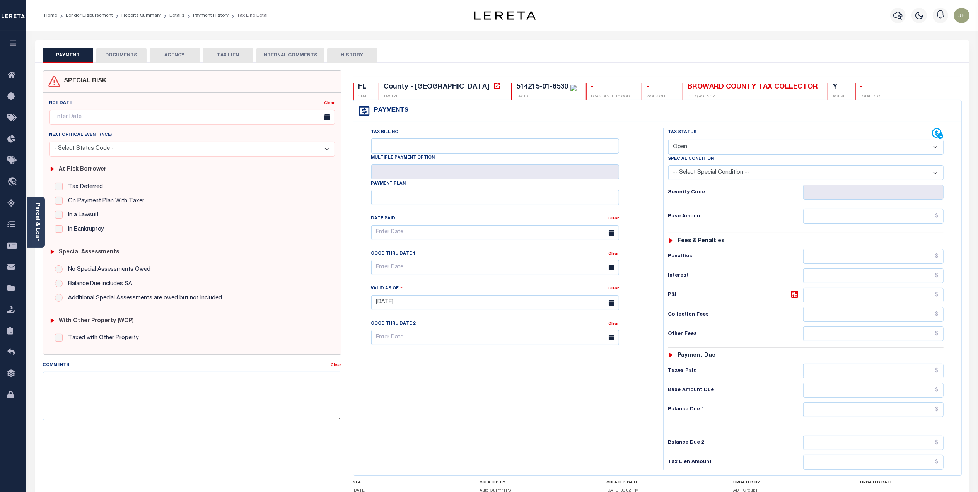
click at [776, 148] on select "- Select Status Code - Open Due/Unpaid Paid Incomplete No Tax Due Internal Refu…" at bounding box center [805, 147] width 275 height 15
select select "DUE"
click at [668, 140] on select "- Select Status Code - Open Due/Unpaid Paid Incomplete No Tax Due Internal Refu…" at bounding box center [805, 147] width 275 height 15
type input "[DATE]"
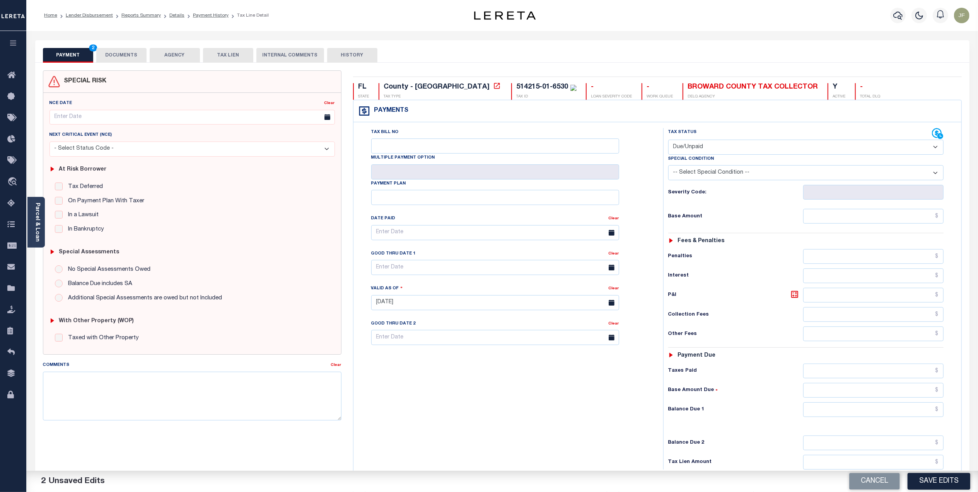
click at [879, 210] on div "Tax Status Status - Select Status Code -" at bounding box center [808, 298] width 290 height 341
click at [888, 215] on input "text" at bounding box center [873, 216] width 140 height 15
type input "$14,759.62"
click at [912, 414] on input "text" at bounding box center [873, 409] width 140 height 15
type input "$14,759.62"
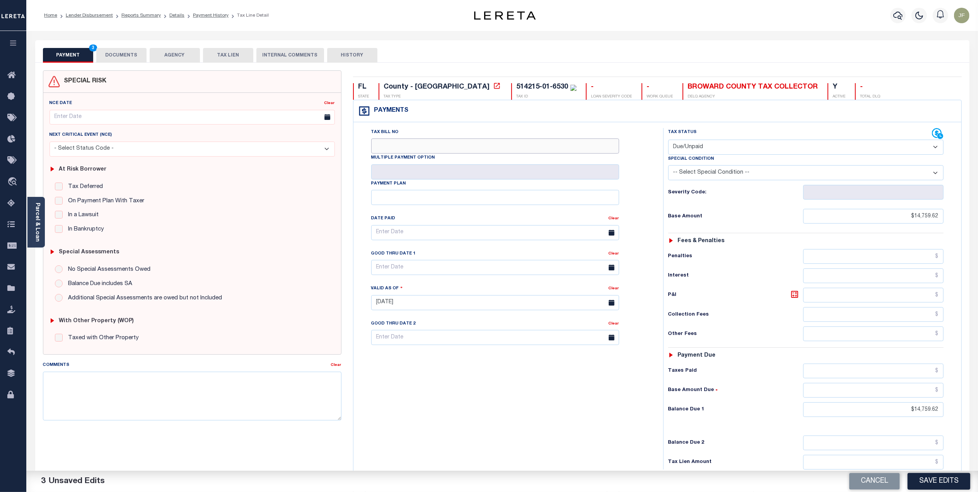
click at [565, 148] on input "Tax Bill No" at bounding box center [495, 145] width 248 height 15
type input "18440"
click at [505, 269] on input "text" at bounding box center [495, 267] width 248 height 15
click at [462, 373] on span "31" at bounding box center [464, 374] width 15 height 15
type input "10/31/2025"
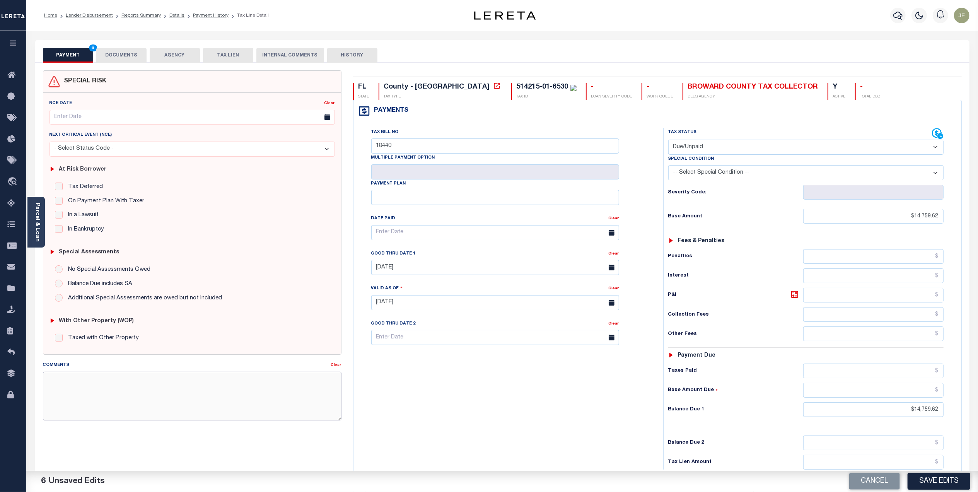
click at [232, 401] on textarea "Comments" at bounding box center [192, 396] width 298 height 49
click at [240, 384] on textarea "Comments" at bounding box center [192, 396] width 298 height 49
type textarea "CAS #78966 Loan boarded 11/20/2024; 1st Reporting 1/4/2025, Client responsible …"
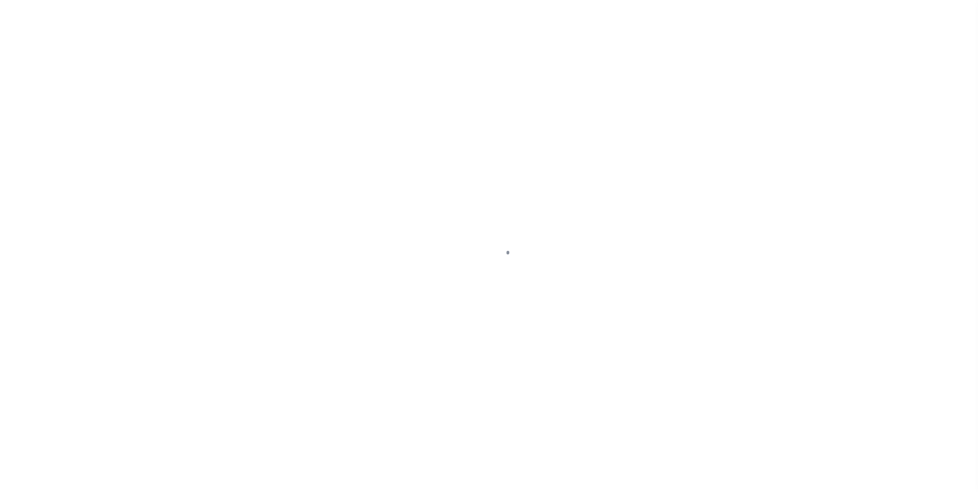
select select "OP2"
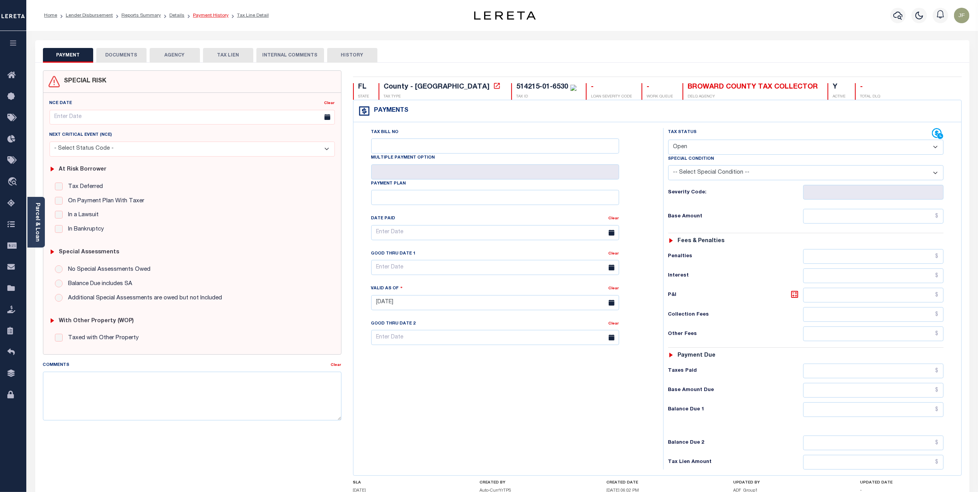
click at [209, 16] on link "Payment History" at bounding box center [211, 15] width 36 height 5
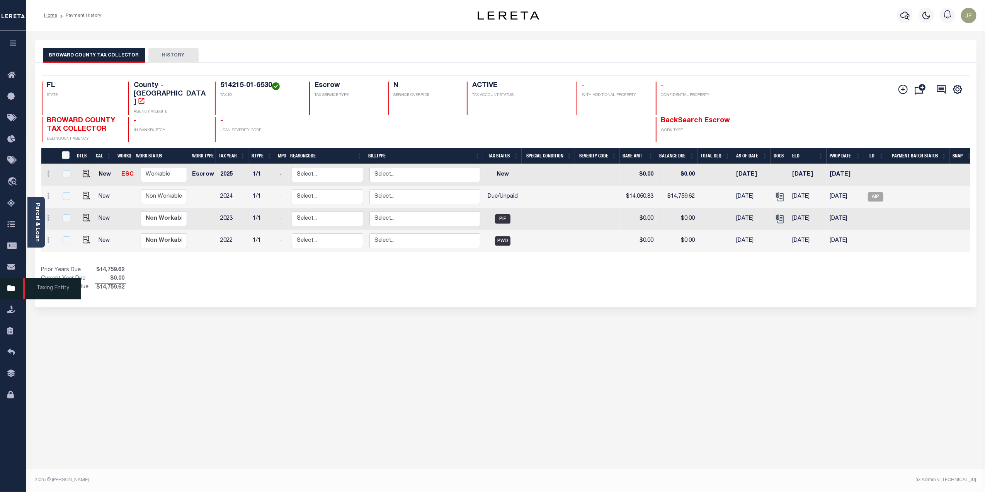
click at [10, 293] on icon at bounding box center [13, 289] width 12 height 10
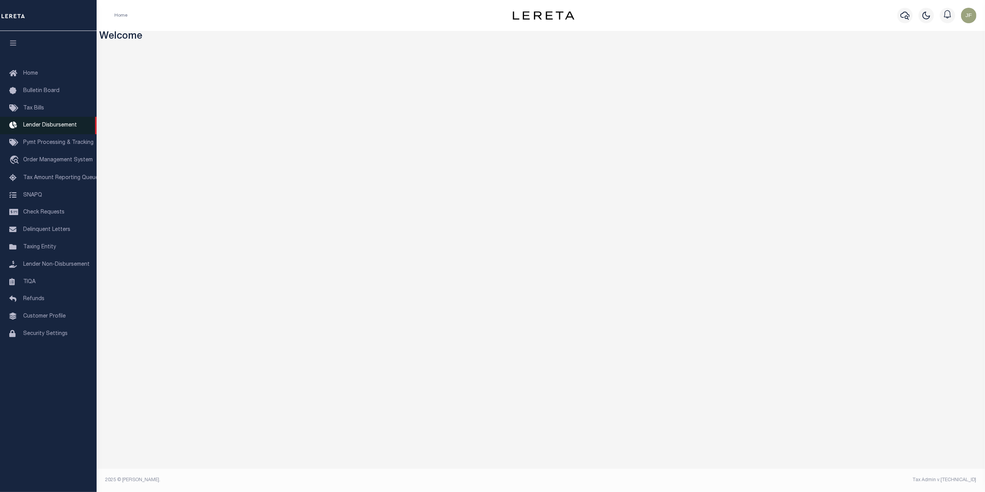
click at [51, 124] on span "Lender Disbursement" at bounding box center [50, 125] width 54 height 5
